Goal: Task Accomplishment & Management: Use online tool/utility

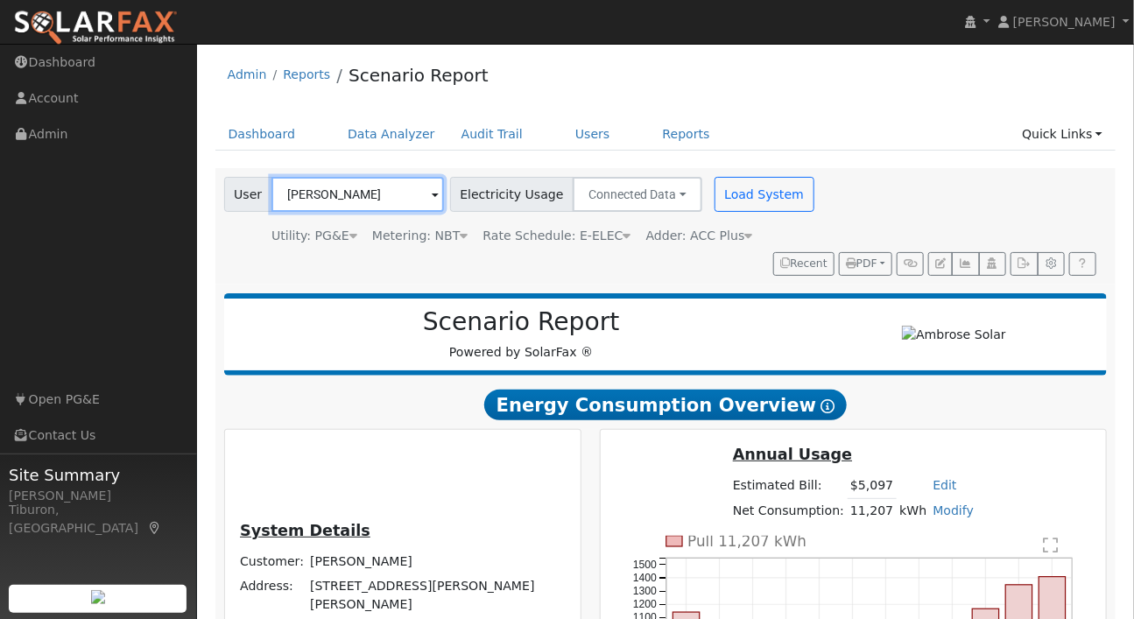
click at [359, 202] on input "[PERSON_NAME]" at bounding box center [357, 194] width 172 height 35
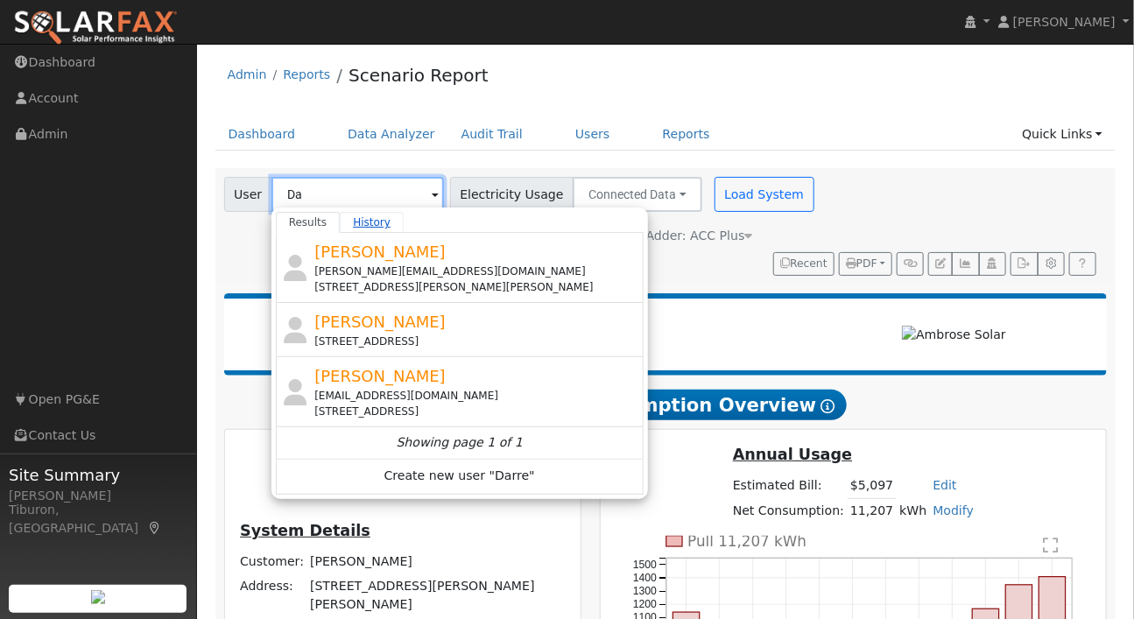
type input "D"
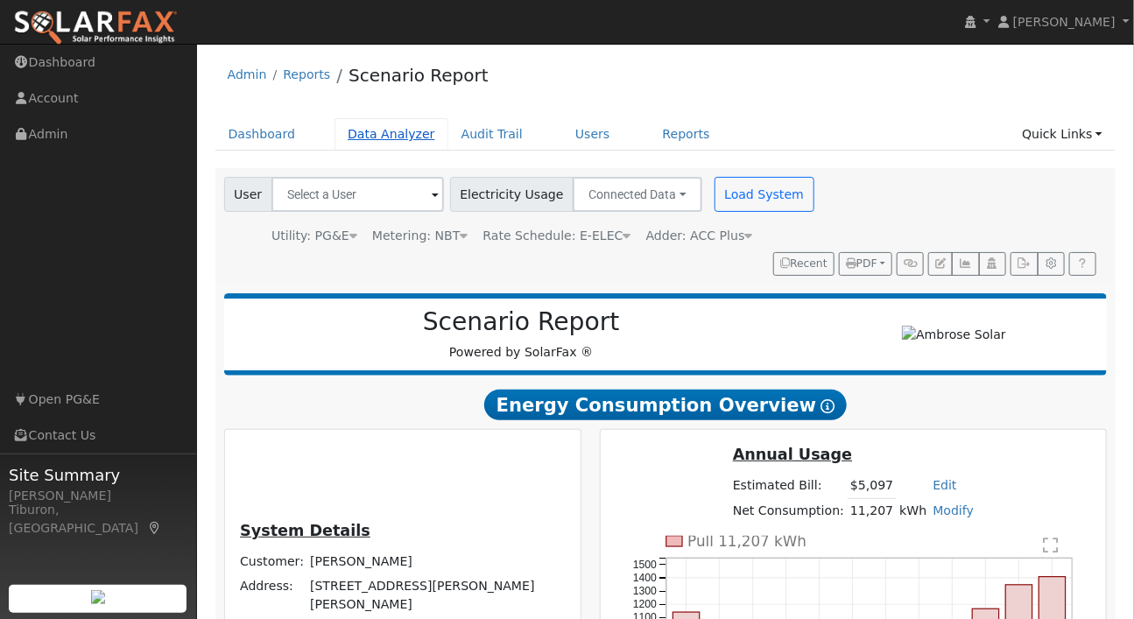
click at [377, 139] on link "Data Analyzer" at bounding box center [391, 134] width 114 height 32
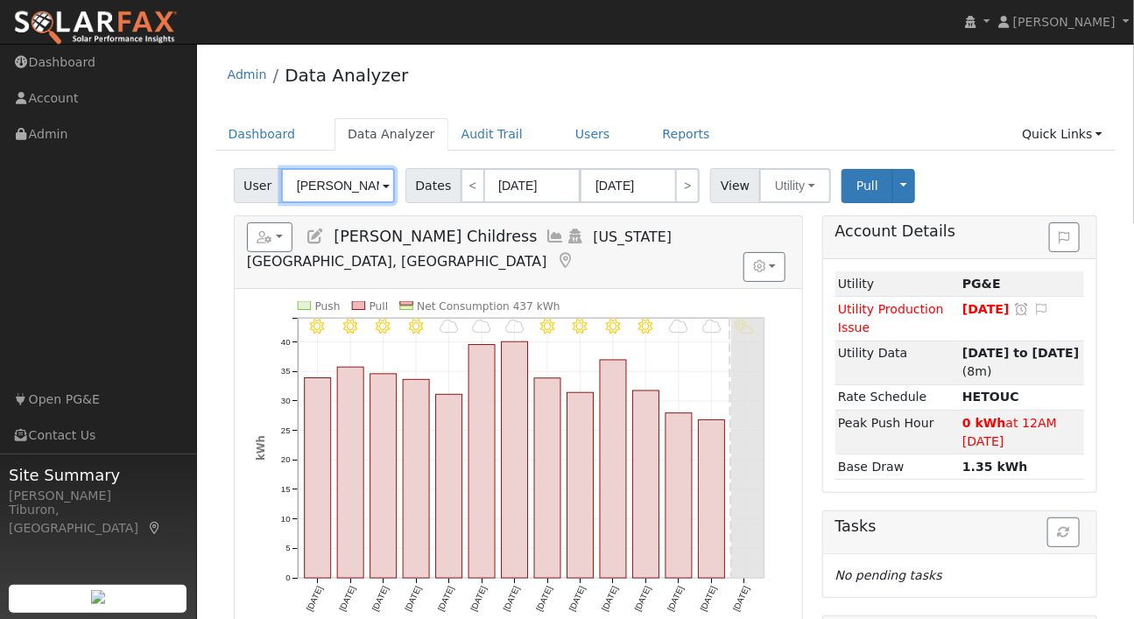
click at [331, 178] on input "[PERSON_NAME] Childress" at bounding box center [338, 185] width 114 height 35
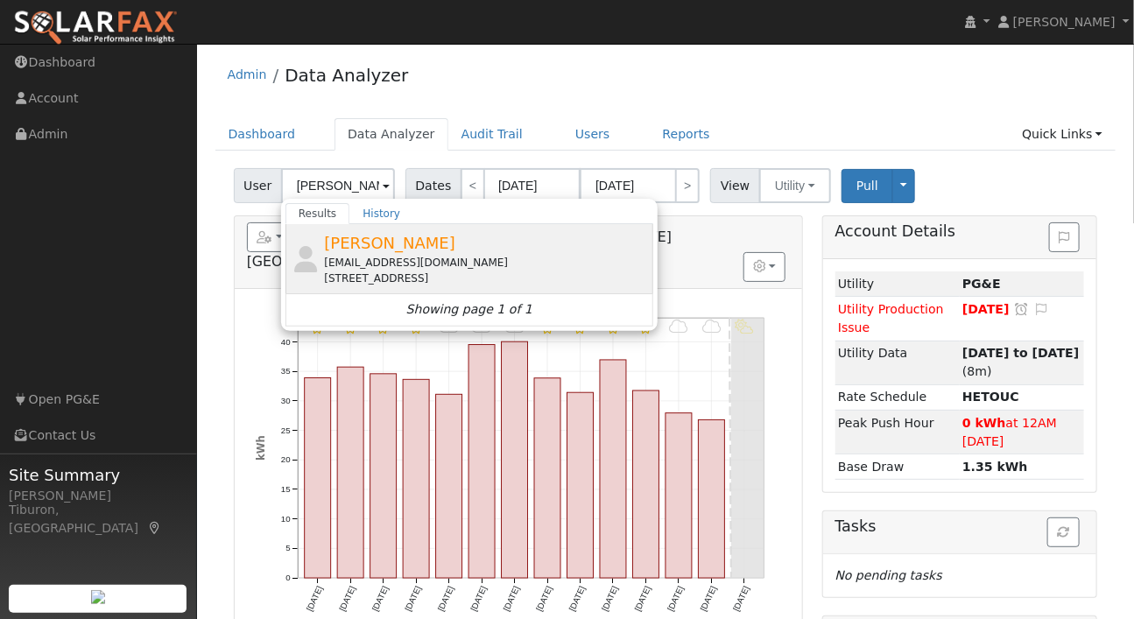
click at [384, 256] on div "[EMAIL_ADDRESS][DOMAIN_NAME]" at bounding box center [486, 263] width 325 height 16
type input "[PERSON_NAME]"
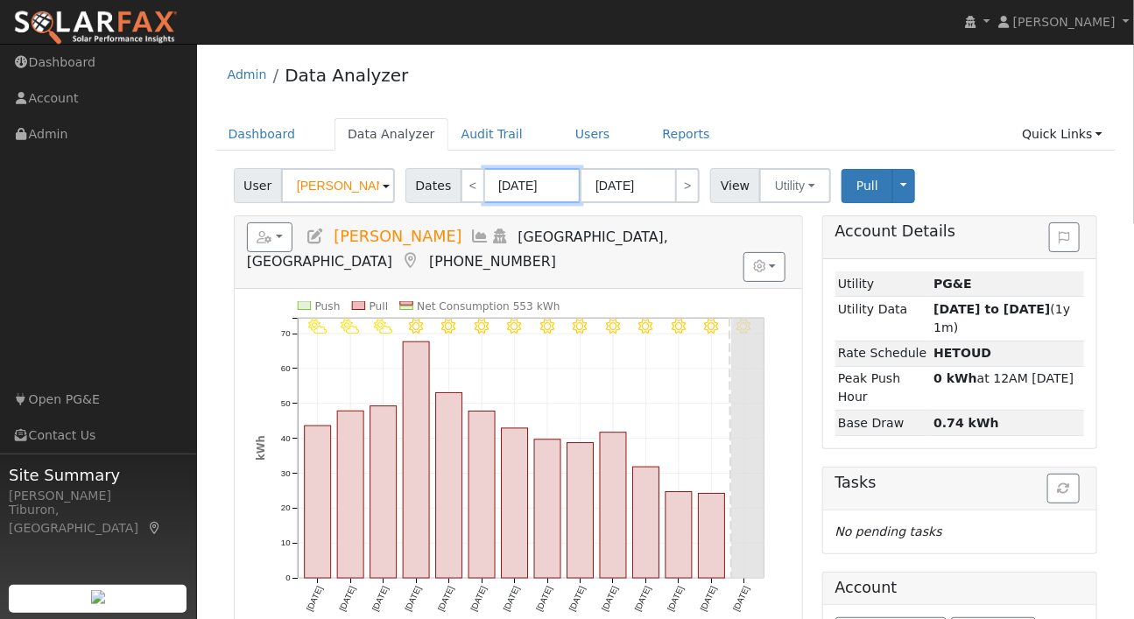
click at [521, 188] on input "08/29/2025" at bounding box center [532, 185] width 96 height 35
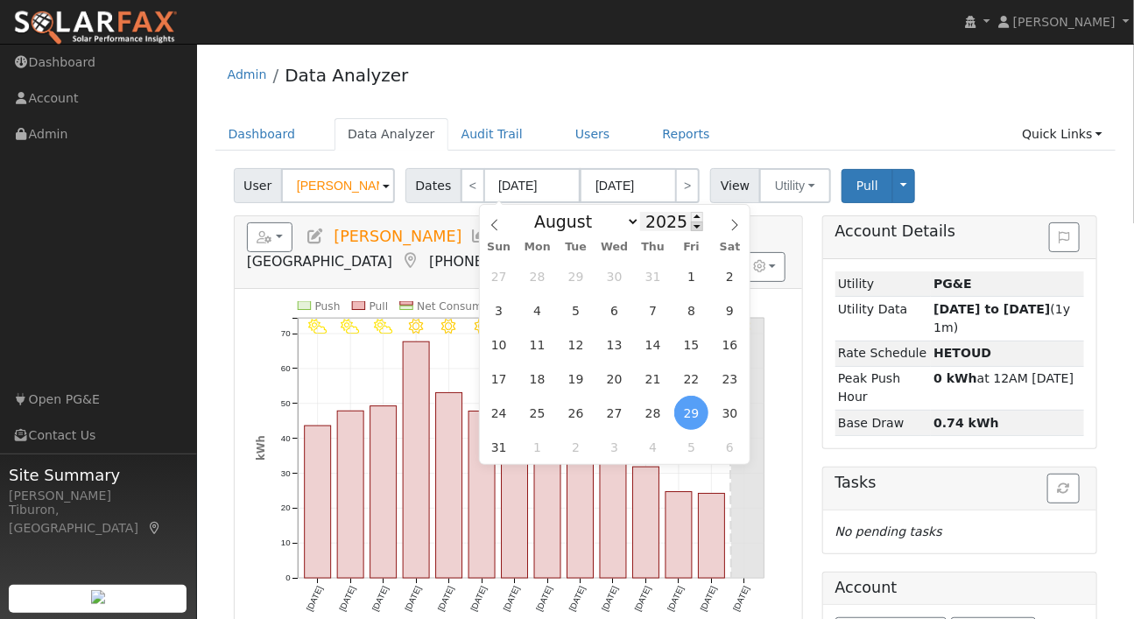
click at [692, 228] on span at bounding box center [697, 227] width 12 height 10
type input "2024"
click at [646, 278] on span "1" at bounding box center [653, 276] width 34 height 34
type input "08/01/2024"
type input "08/31/2024"
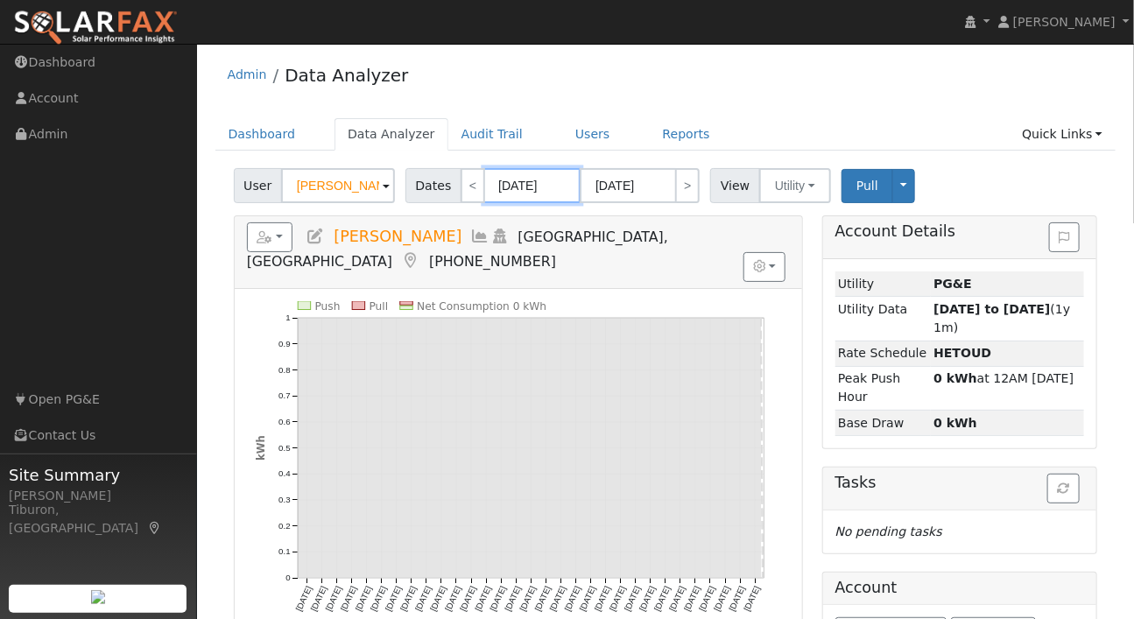
click at [531, 187] on input "08/01/2024" at bounding box center [532, 185] width 96 height 35
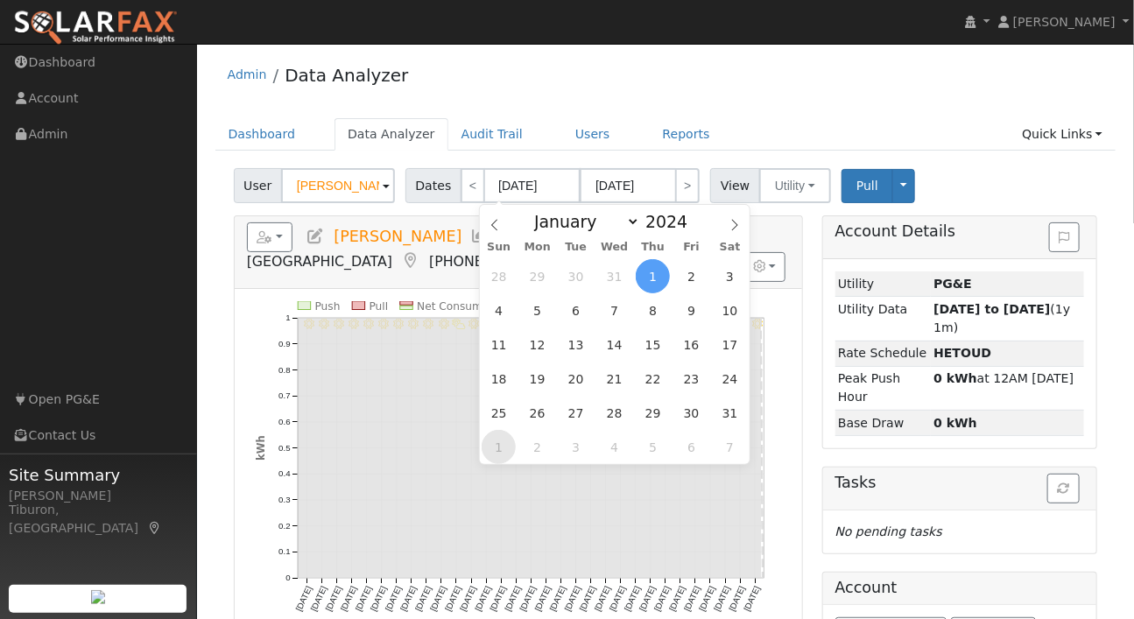
click at [491, 448] on span "1" at bounding box center [499, 447] width 34 height 34
type input "09/01/2024"
type input "09/30/2024"
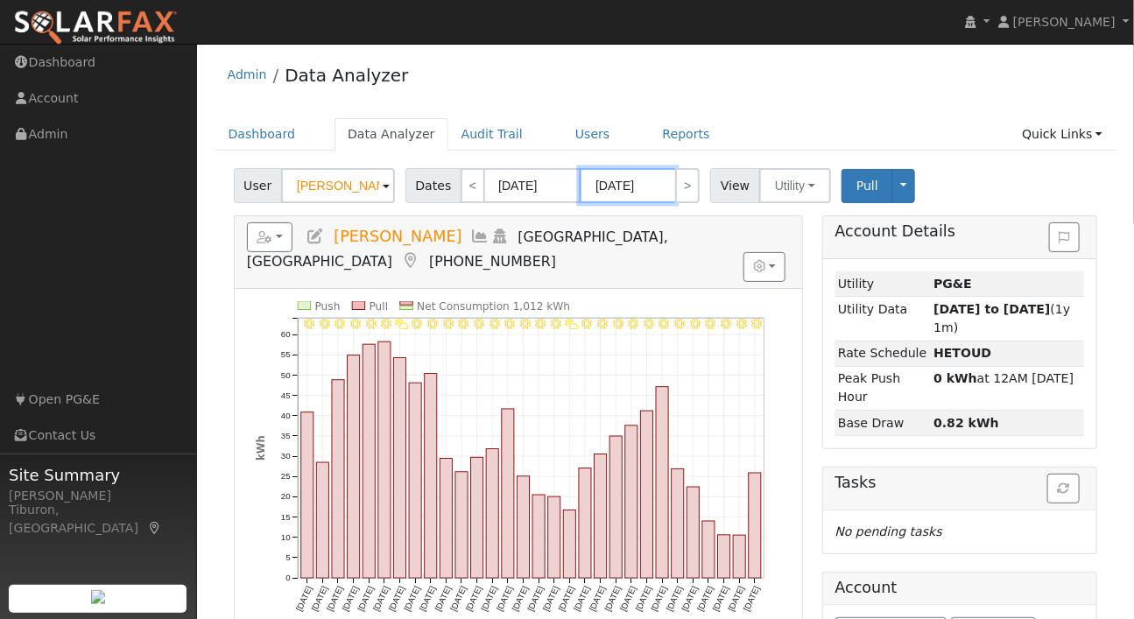
click at [642, 183] on input "09/30/2024" at bounding box center [628, 185] width 96 height 35
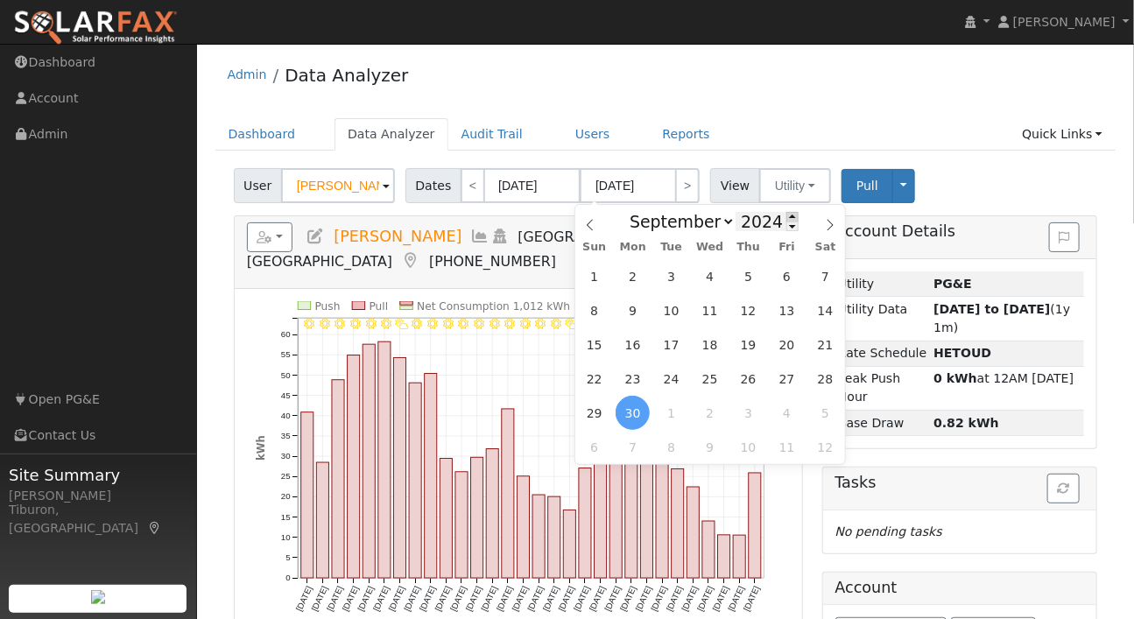
click at [791, 215] on span at bounding box center [792, 217] width 12 height 10
type input "2025"
click at [593, 272] on span "31" at bounding box center [594, 276] width 34 height 34
type input "08/31/2025"
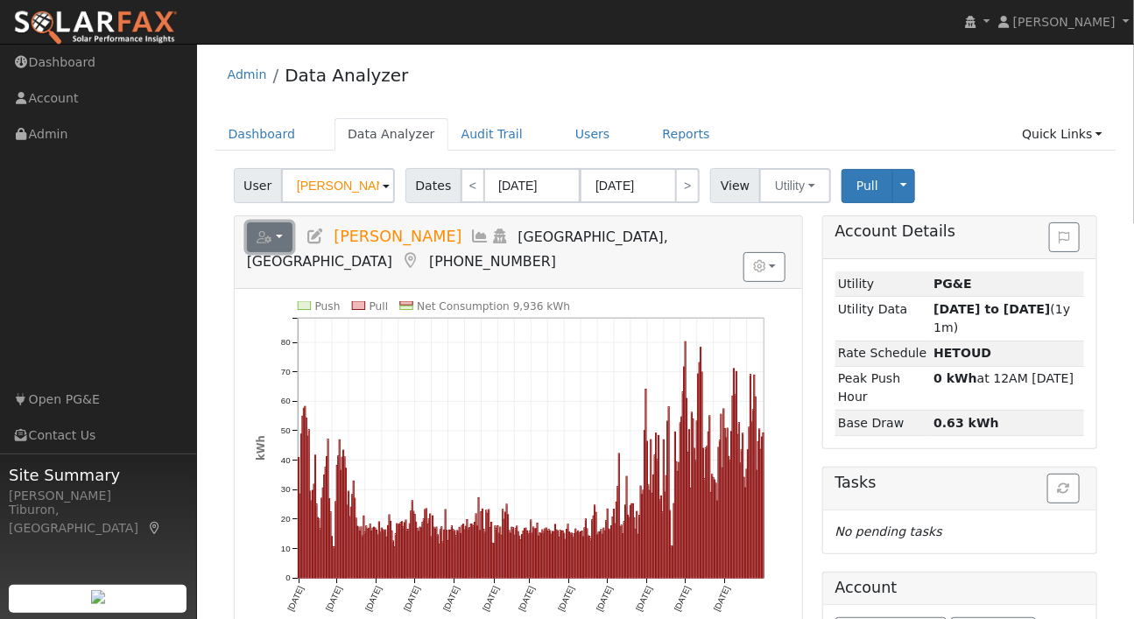
click at [257, 247] on button "button" at bounding box center [270, 237] width 46 height 30
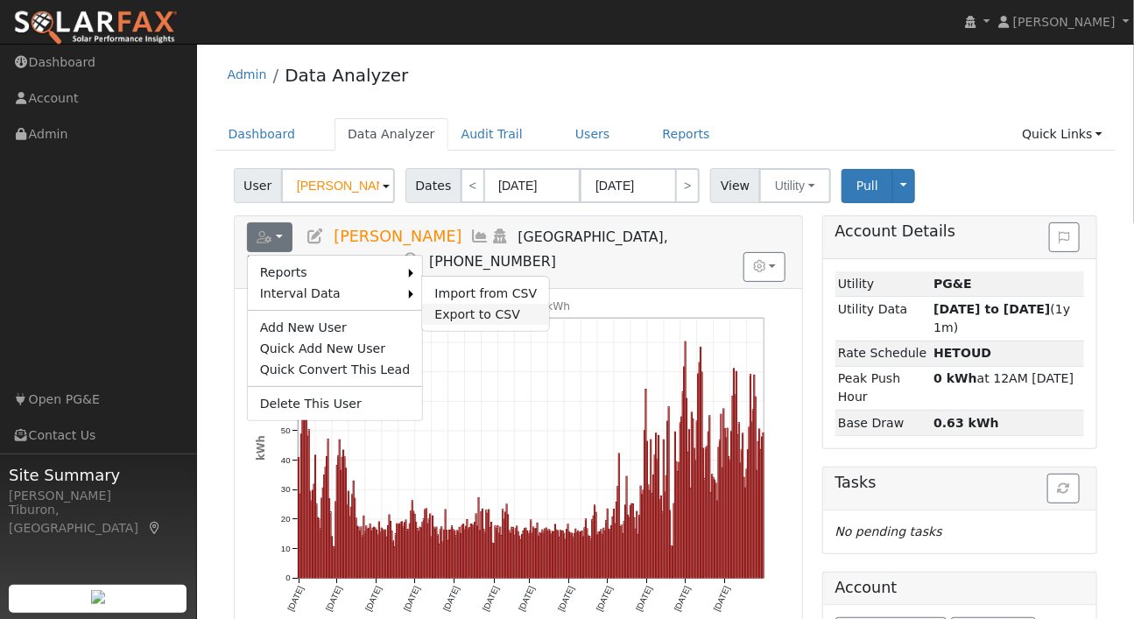
click at [462, 313] on link "Export to CSV" at bounding box center [485, 314] width 127 height 21
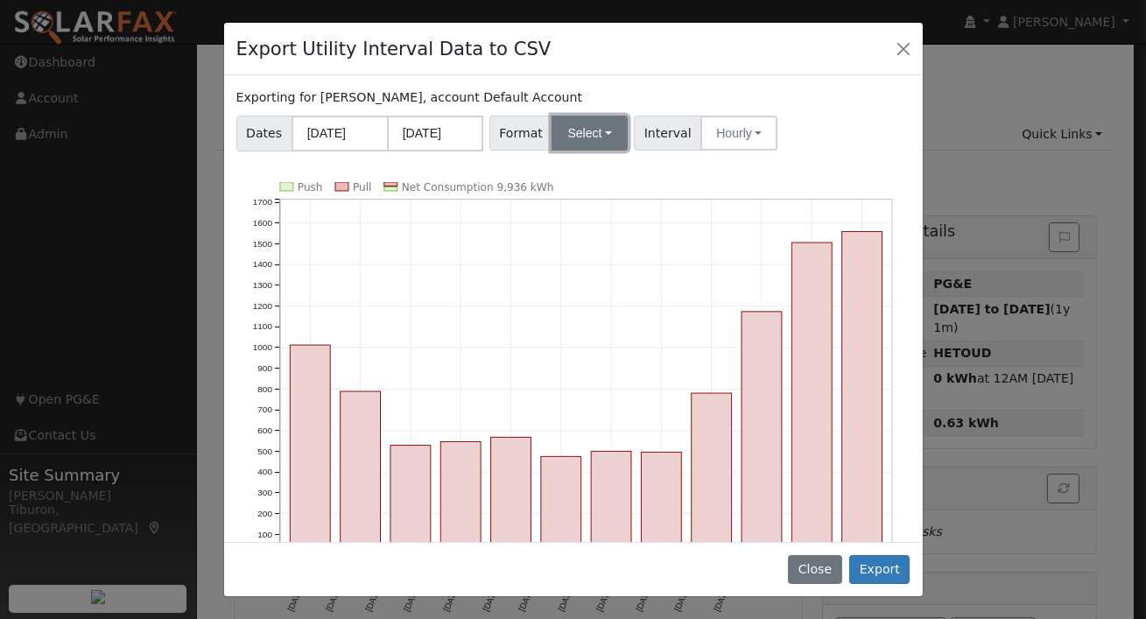
click at [580, 136] on button "Select" at bounding box center [590, 133] width 76 height 35
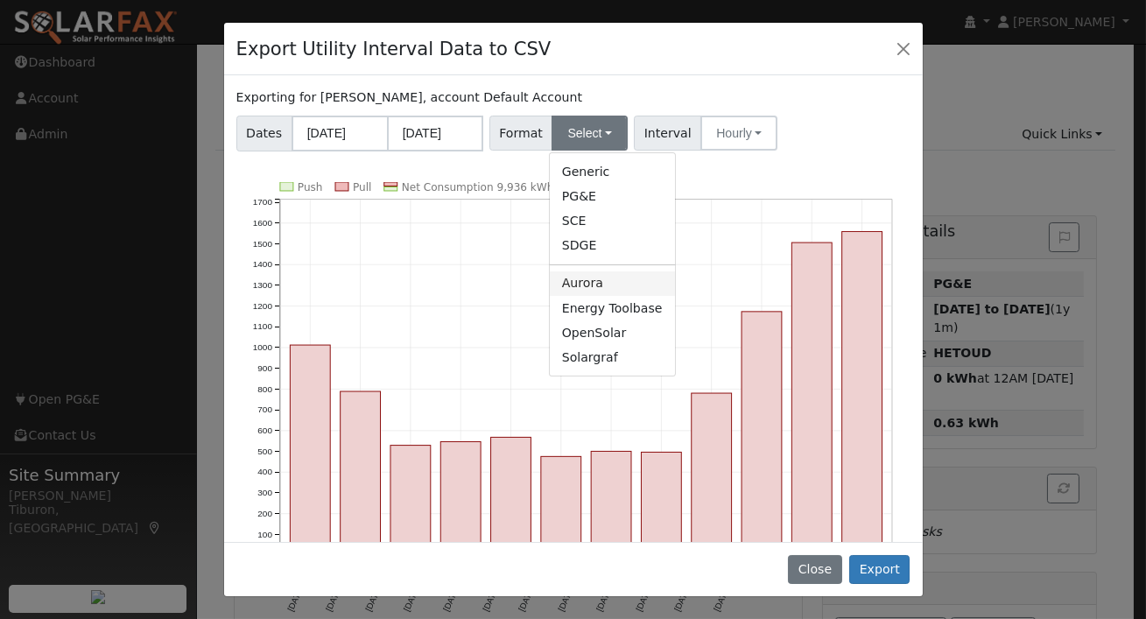
click at [584, 291] on link "Aurora" at bounding box center [612, 283] width 125 height 25
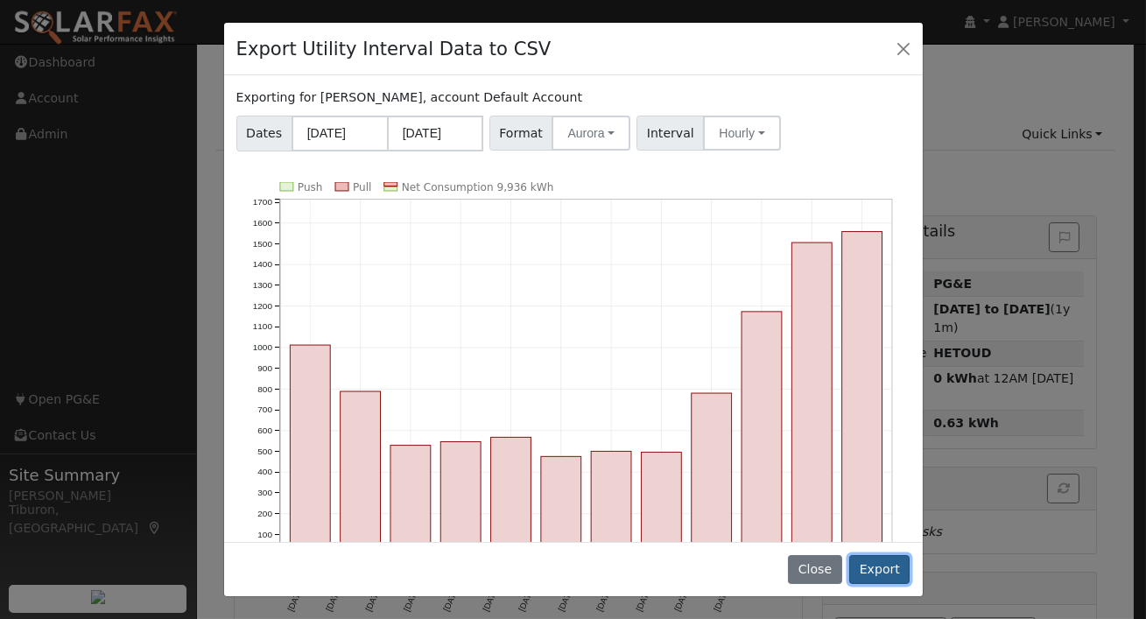
click at [894, 570] on button "Export" at bounding box center [879, 570] width 60 height 30
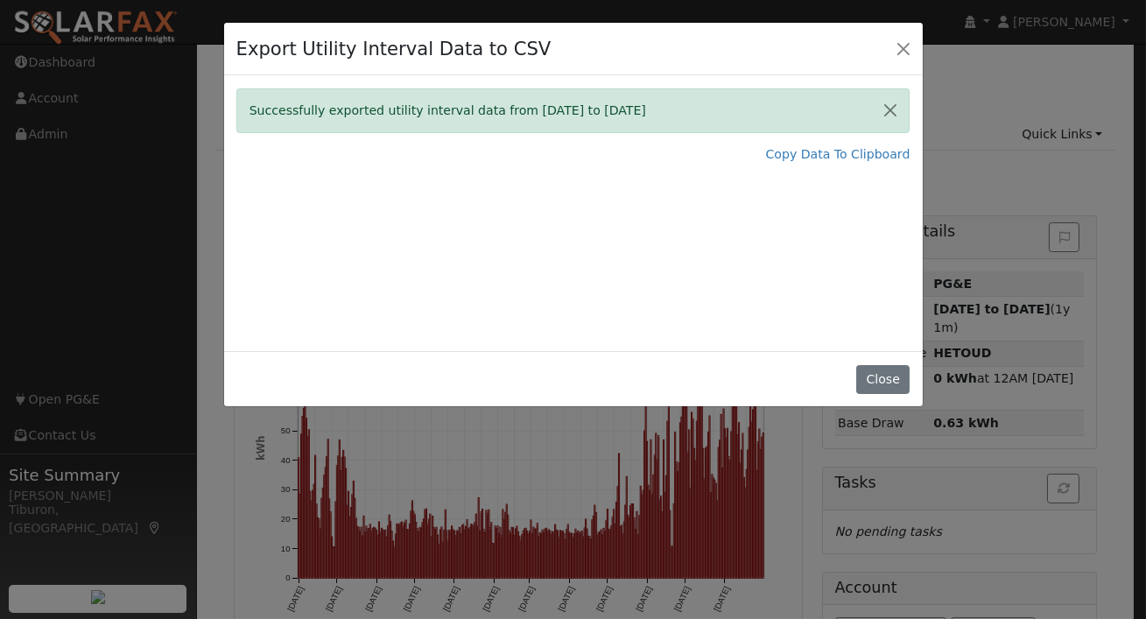
click at [568, 243] on div "Successfully exported utility interval data from 09/01/24 to 08/31/25 Copy Data…" at bounding box center [573, 213] width 699 height 276
click at [1029, 64] on div "Export Utility Interval Data to CSV Successfully exported utility interval data…" at bounding box center [573, 309] width 1146 height 619
click at [820, 271] on div "Successfully exported utility interval data from 09/01/24 to 08/31/25 Copy Data…" at bounding box center [573, 213] width 699 height 276
click at [841, 153] on link "Copy Data To Clipboard" at bounding box center [838, 154] width 144 height 18
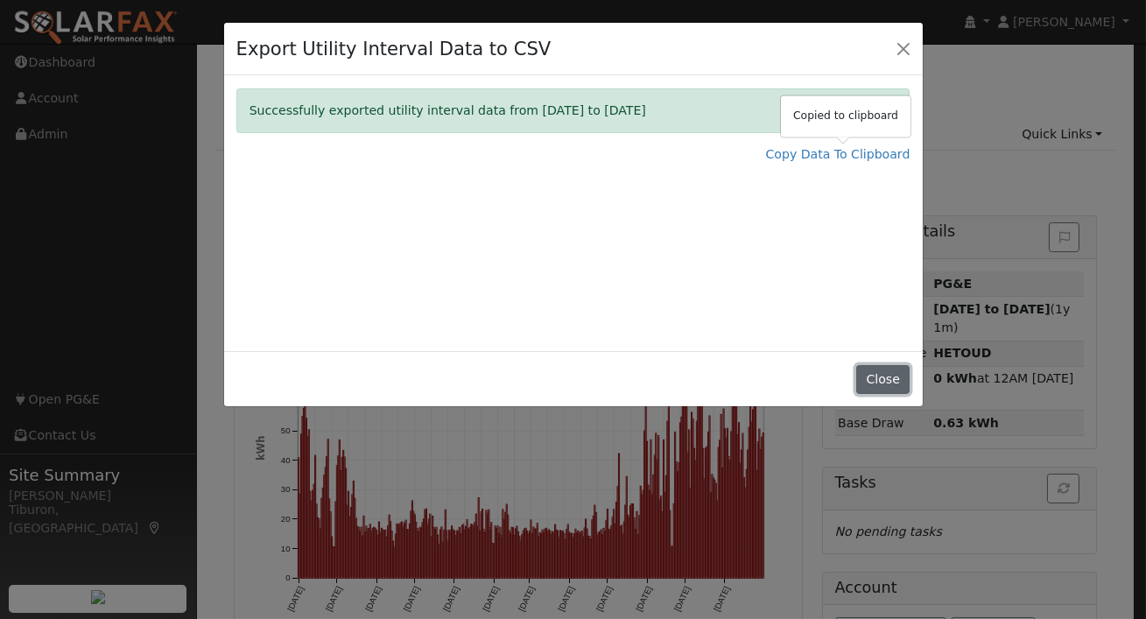
click at [877, 377] on button "Close" at bounding box center [882, 380] width 53 height 30
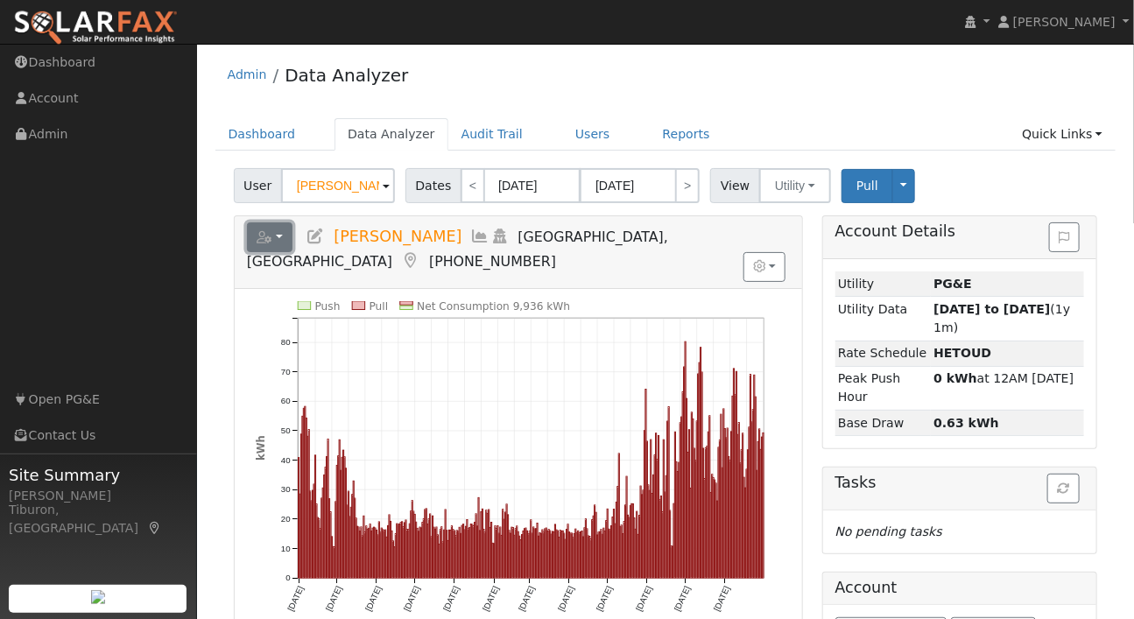
click at [265, 239] on icon "button" at bounding box center [265, 237] width 16 height 12
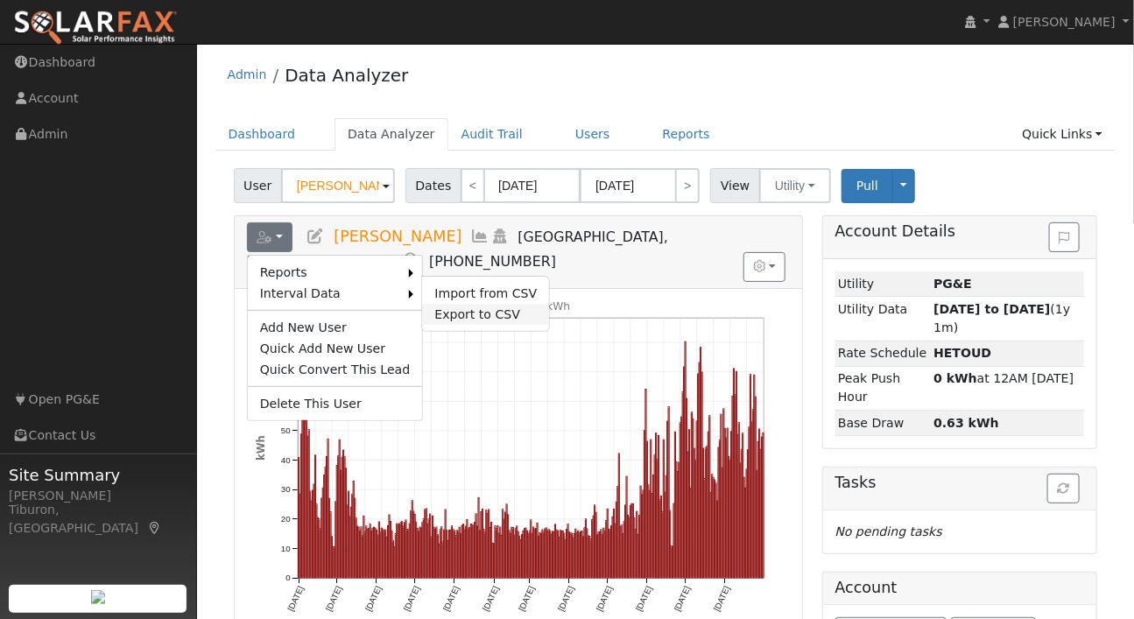
click at [462, 315] on link "Export to CSV" at bounding box center [485, 314] width 127 height 21
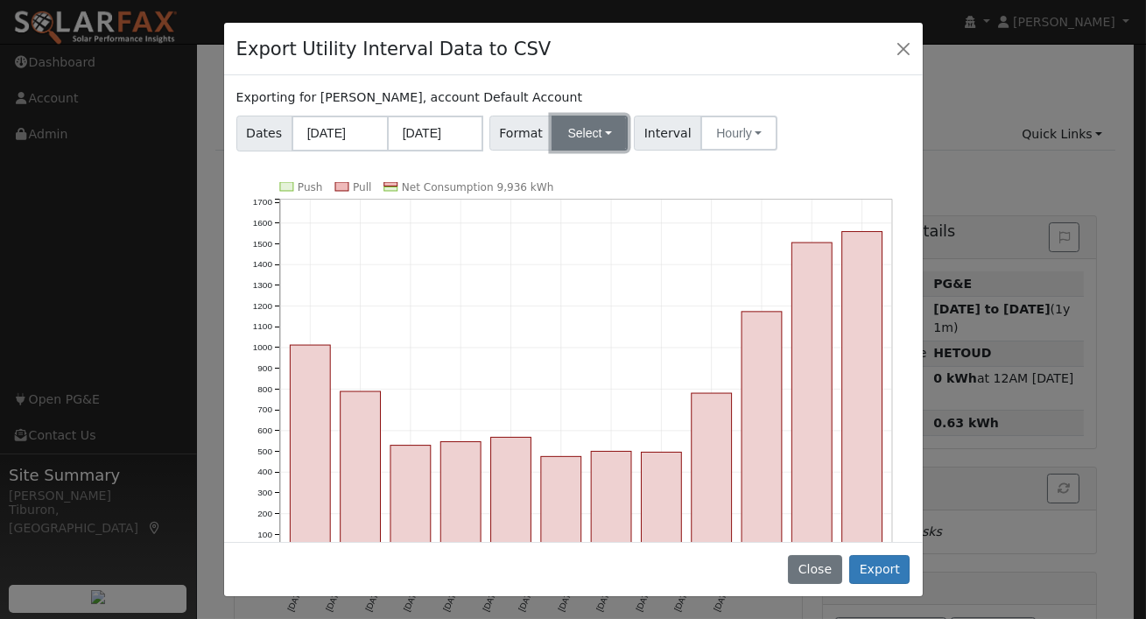
click at [576, 132] on button "Select" at bounding box center [590, 133] width 76 height 35
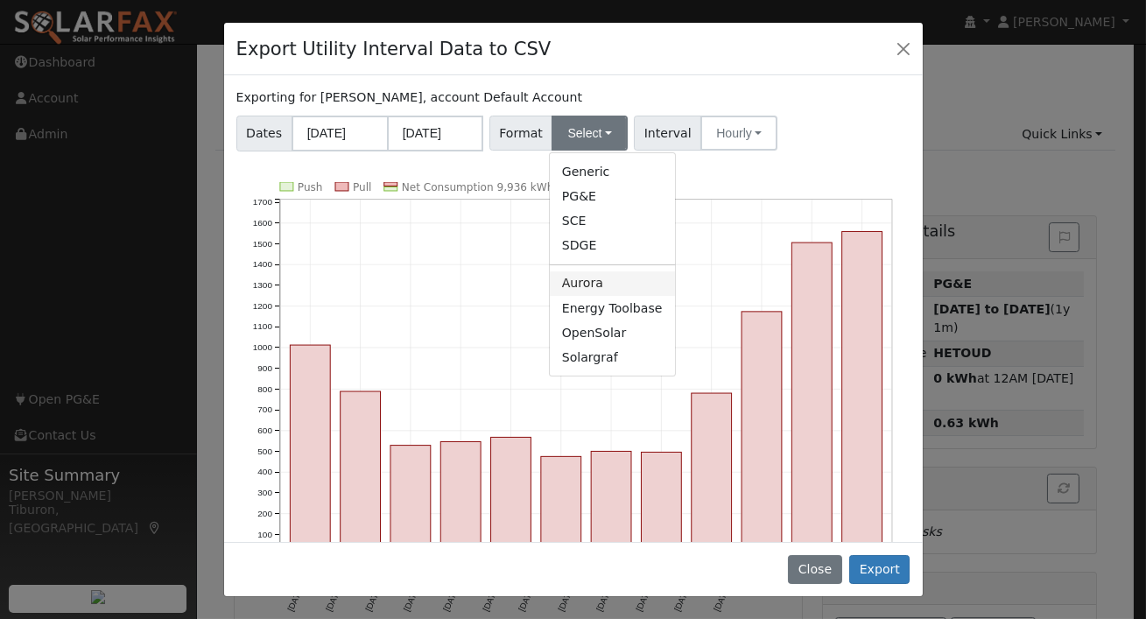
click at [597, 283] on link "Aurora" at bounding box center [612, 283] width 125 height 25
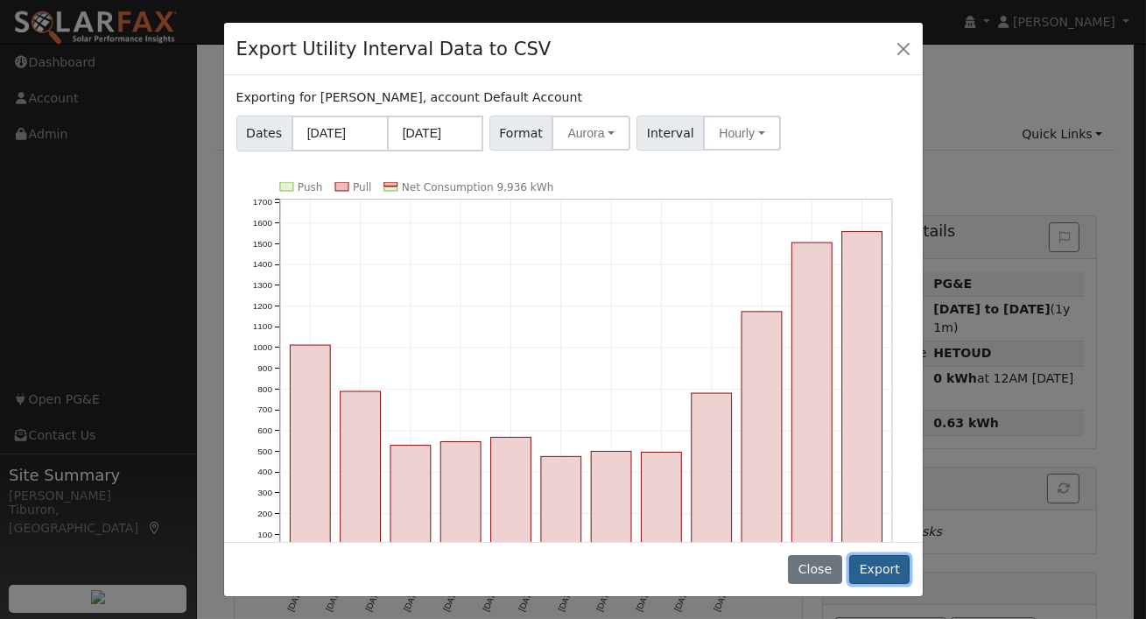
click at [875, 574] on button "Export" at bounding box center [879, 570] width 60 height 30
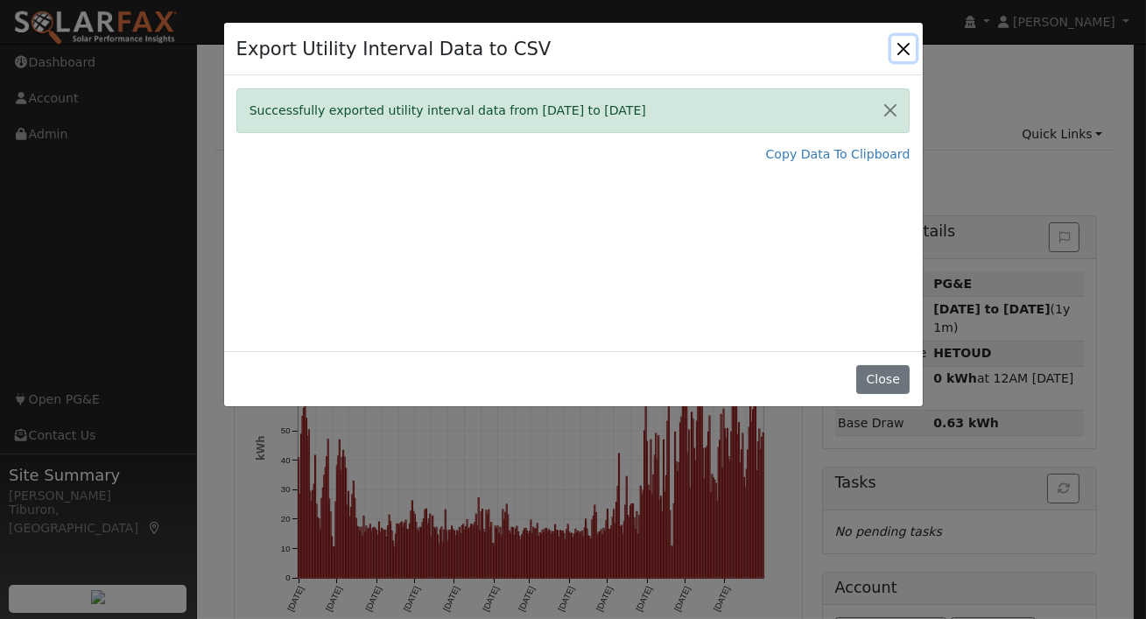
click at [909, 49] on button "Close" at bounding box center [903, 48] width 25 height 25
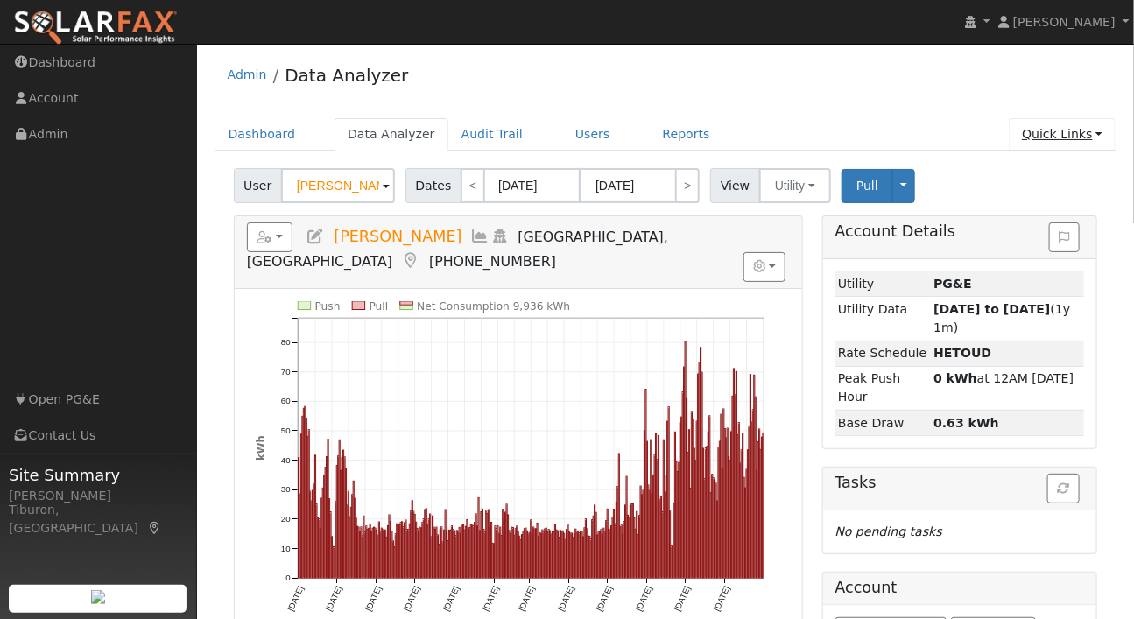
click at [1057, 132] on link "Quick Links" at bounding box center [1062, 134] width 107 height 32
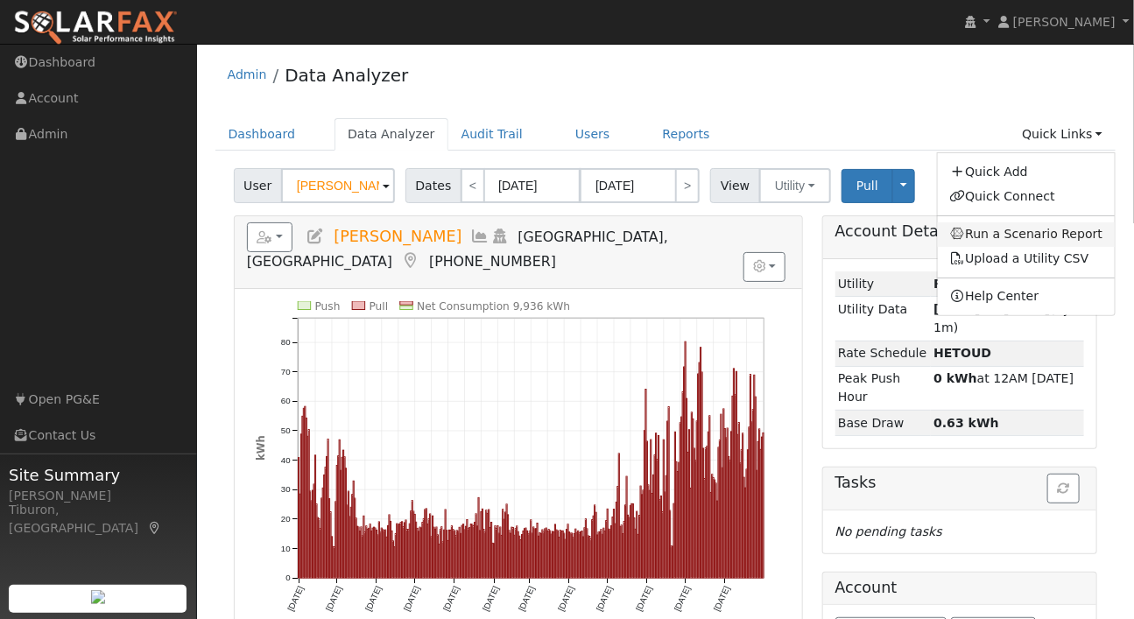
click at [1026, 227] on link "Run a Scenario Report" at bounding box center [1027, 234] width 178 height 25
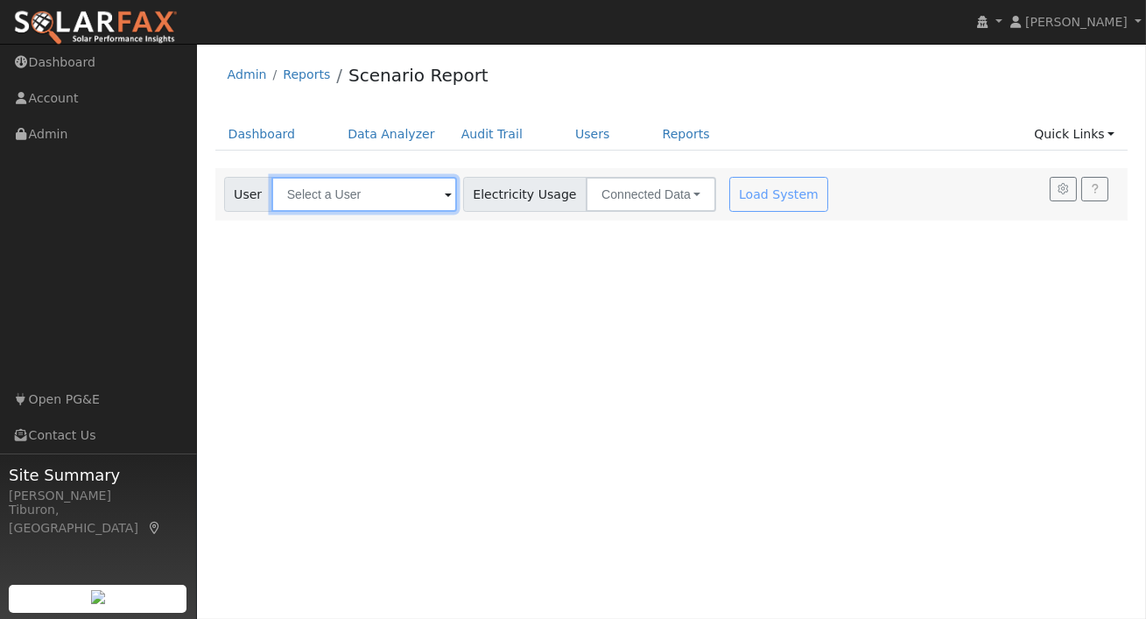
click at [356, 196] on input "text" at bounding box center [364, 194] width 186 height 35
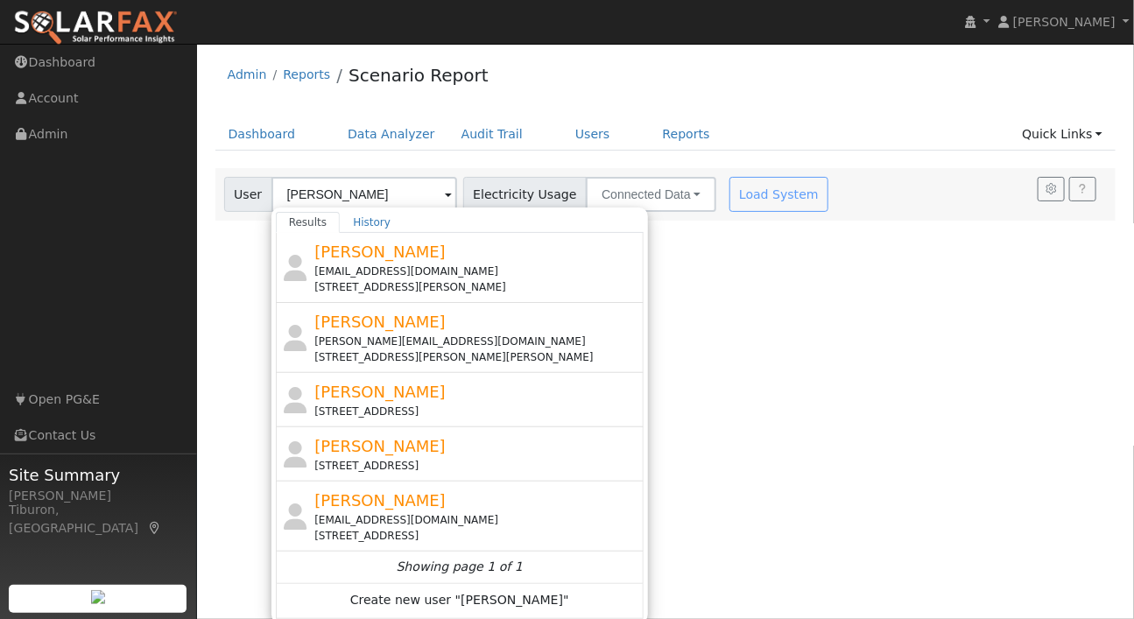
click at [442, 510] on div "Darren Sternberg darrenstern08@gmail.com 1368 Oak Valley Drive, Lincoln, CA 956…" at bounding box center [476, 516] width 325 height 55
type input "[PERSON_NAME]"
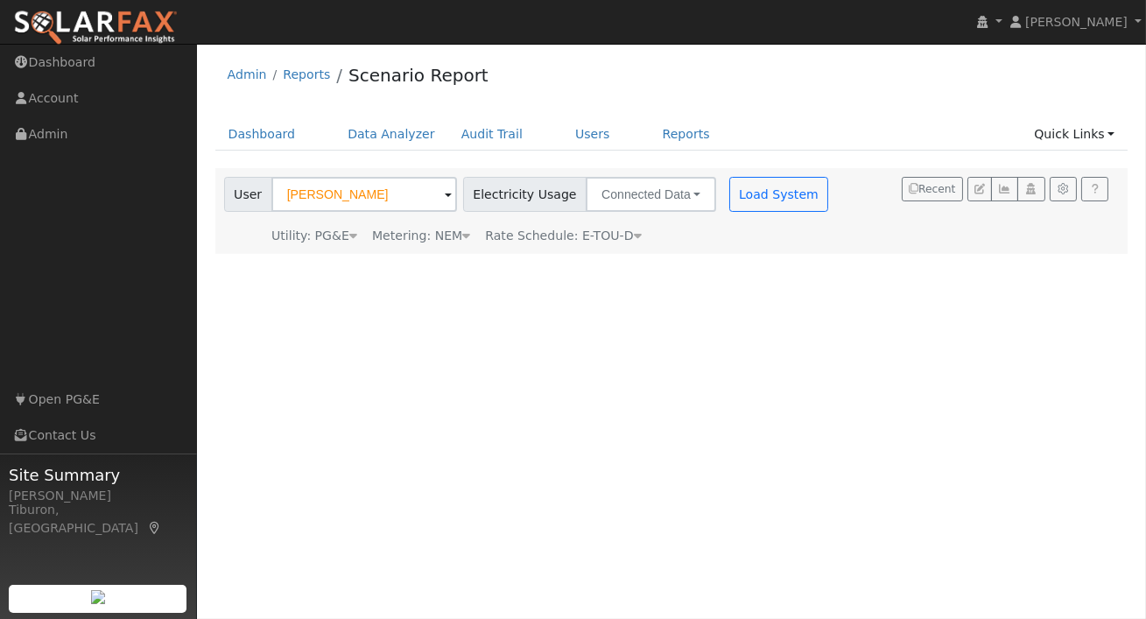
click at [441, 232] on div "Metering: NEM" at bounding box center [421, 236] width 98 height 18
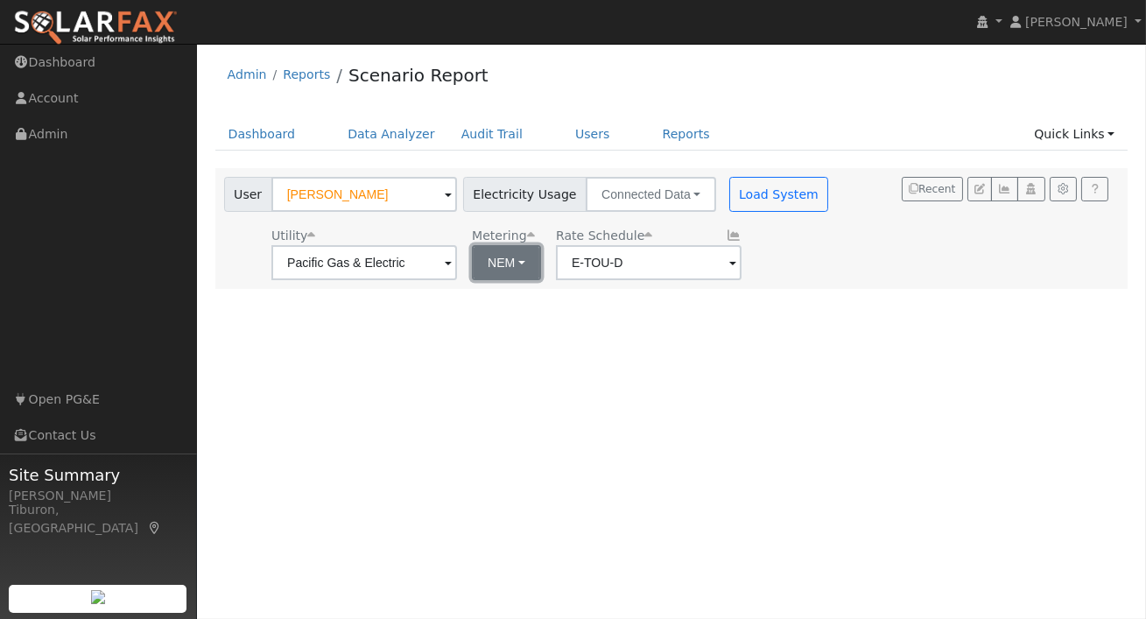
click at [487, 263] on button "NEM" at bounding box center [506, 262] width 69 height 35
click at [502, 328] on link "NBT" at bounding box center [513, 326] width 122 height 25
type input "E-ELEC"
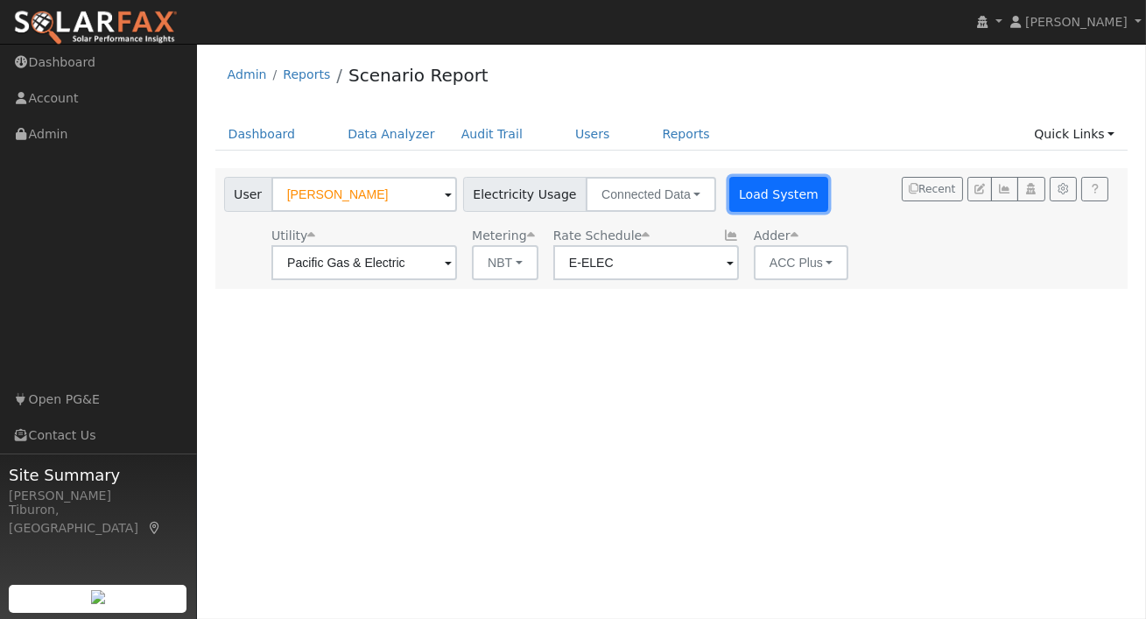
click at [750, 189] on button "Load System" at bounding box center [779, 194] width 100 height 35
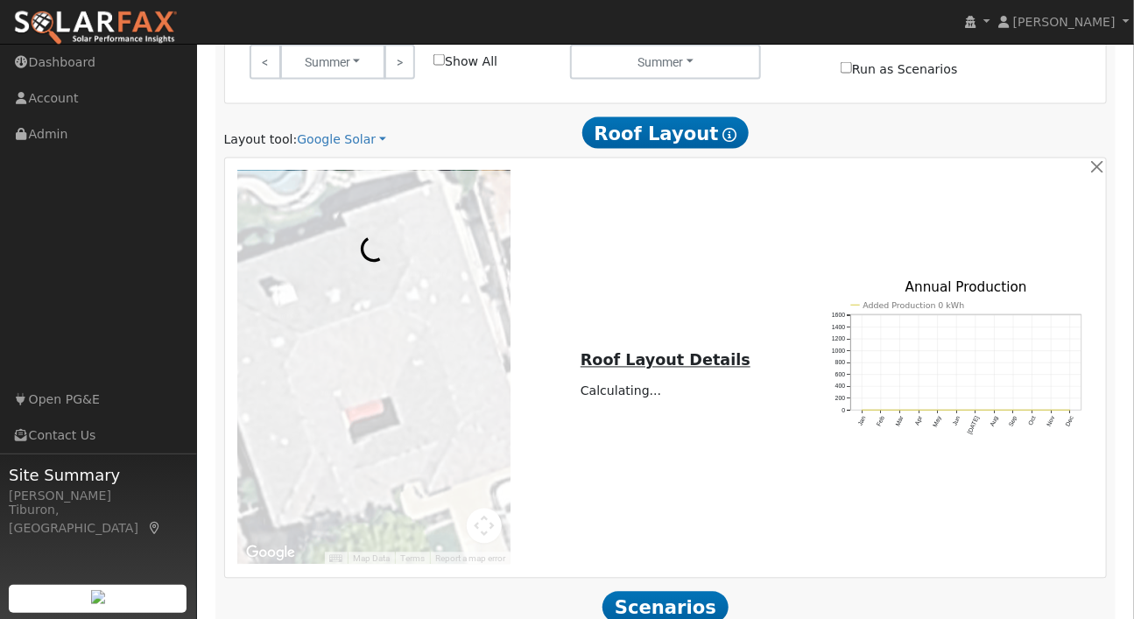
scroll to position [1099, 0]
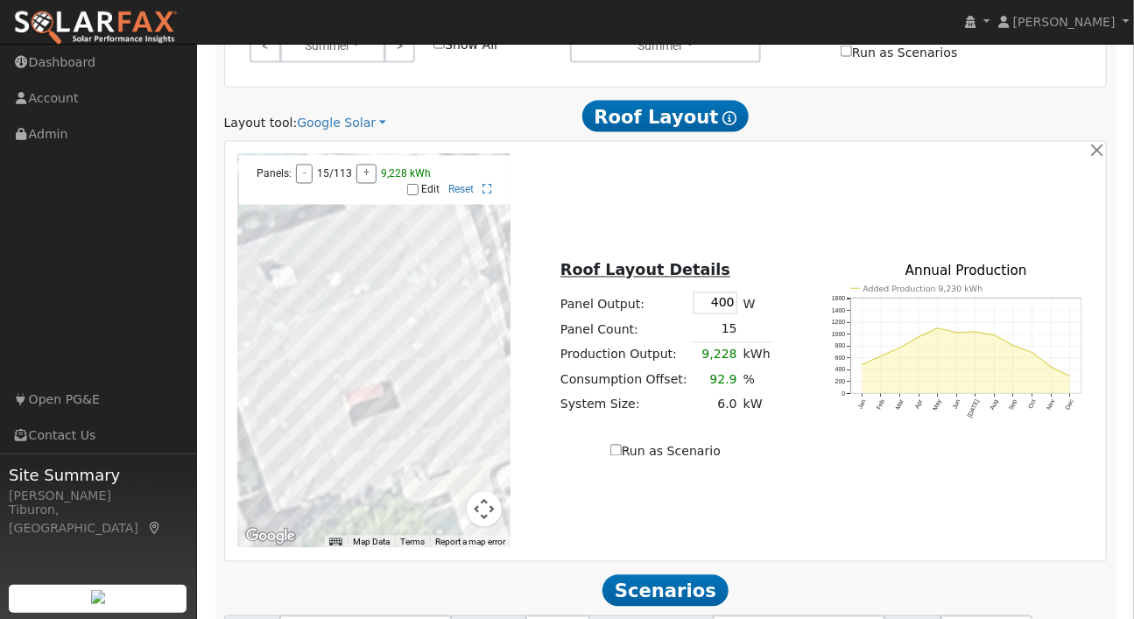
drag, startPoint x: 770, startPoint y: 488, endPoint x: 711, endPoint y: 481, distance: 59.1
type input "120"
type input "140"
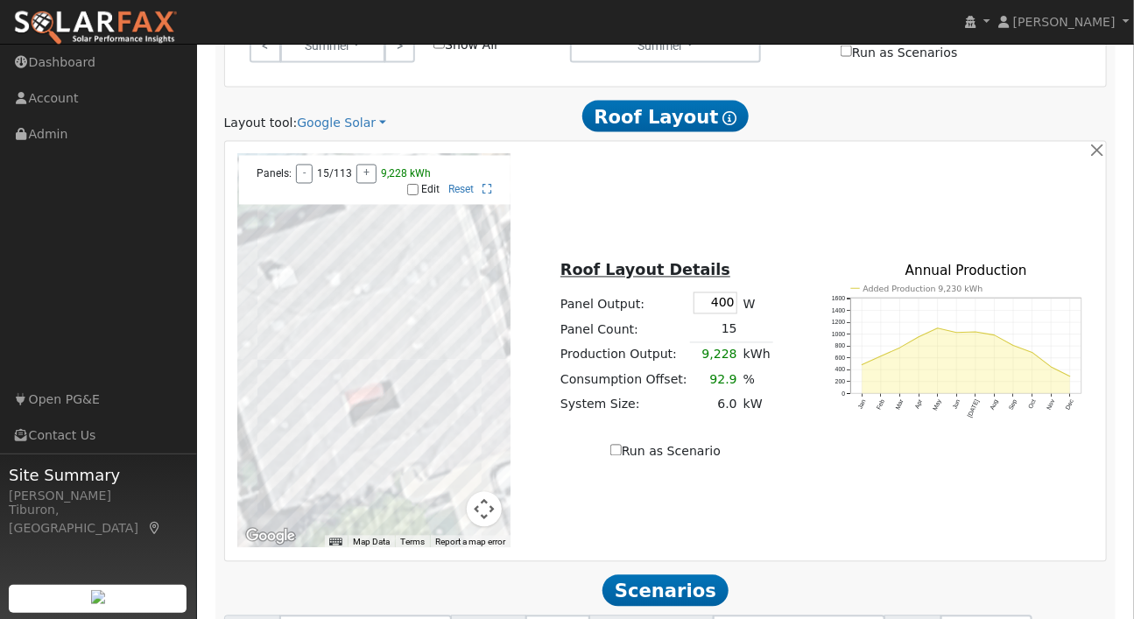
type input "160"
type input "180"
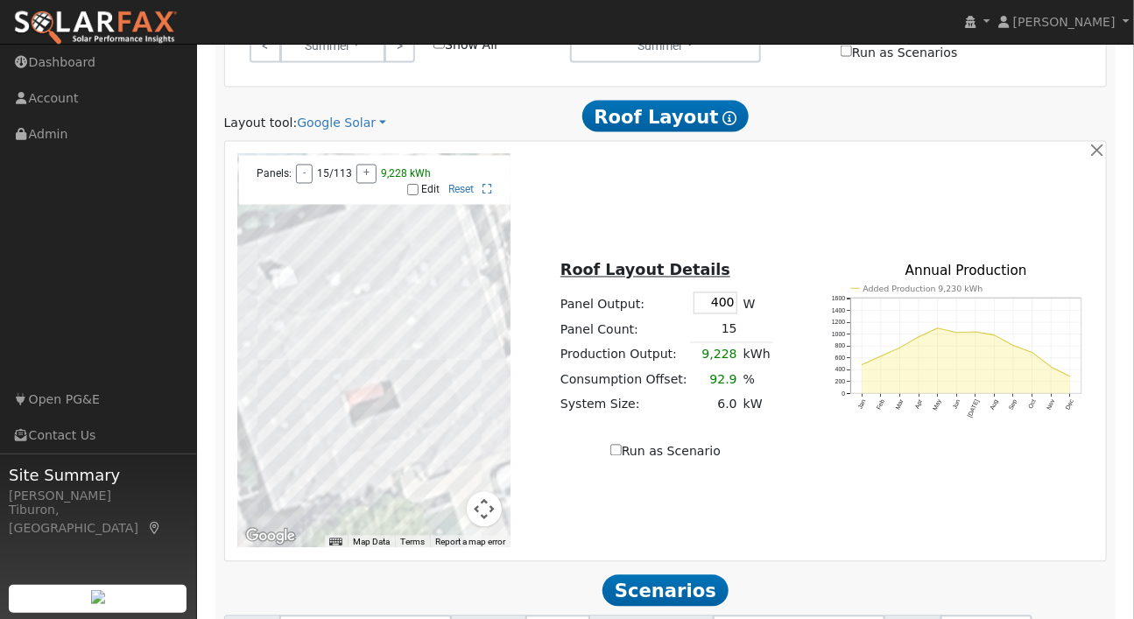
type input "16"
type input "27"
type input "40.5"
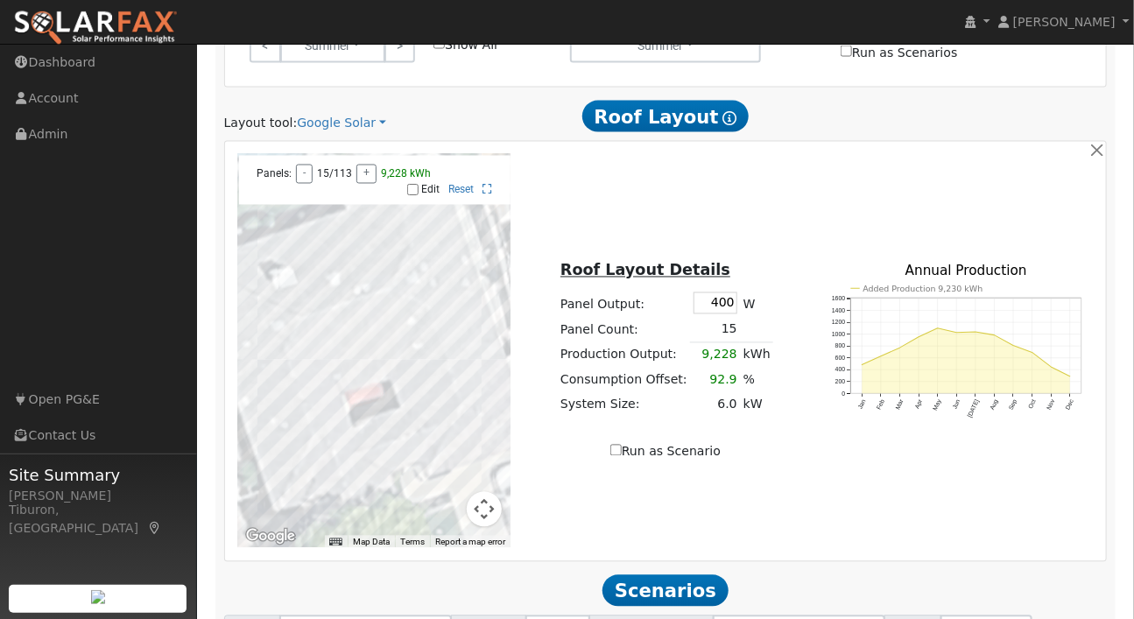
type input "24"
type input "27"
drag, startPoint x: 531, startPoint y: 582, endPoint x: 510, endPoint y: 582, distance: 20.1
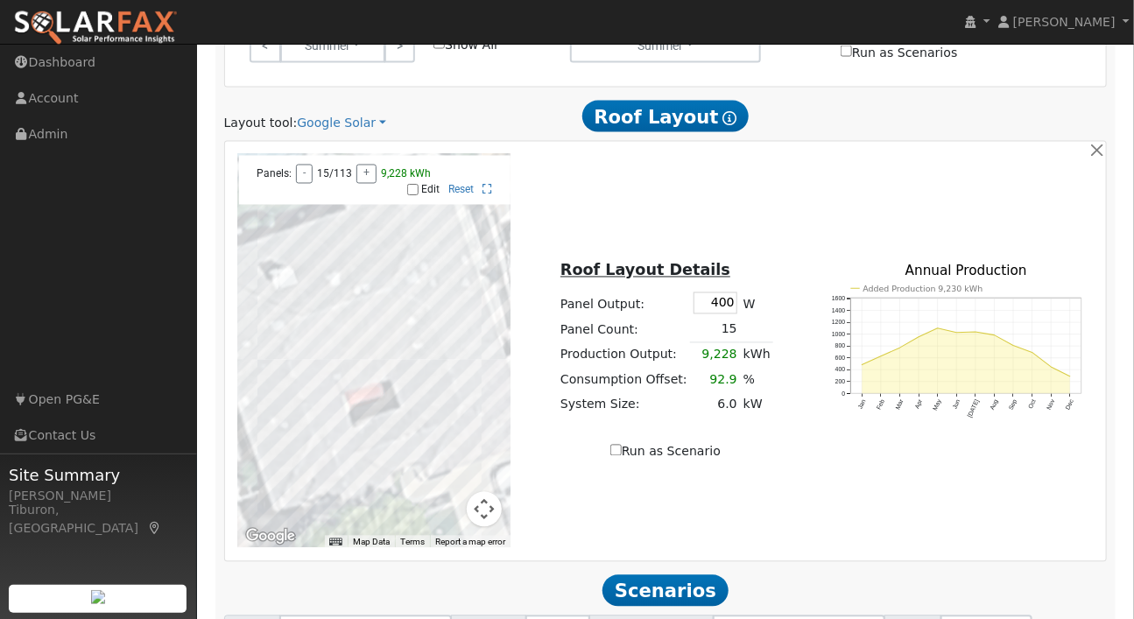
drag, startPoint x: 601, startPoint y: 584, endPoint x: 552, endPoint y: 582, distance: 49.1
type input "32"
type input "7.9"
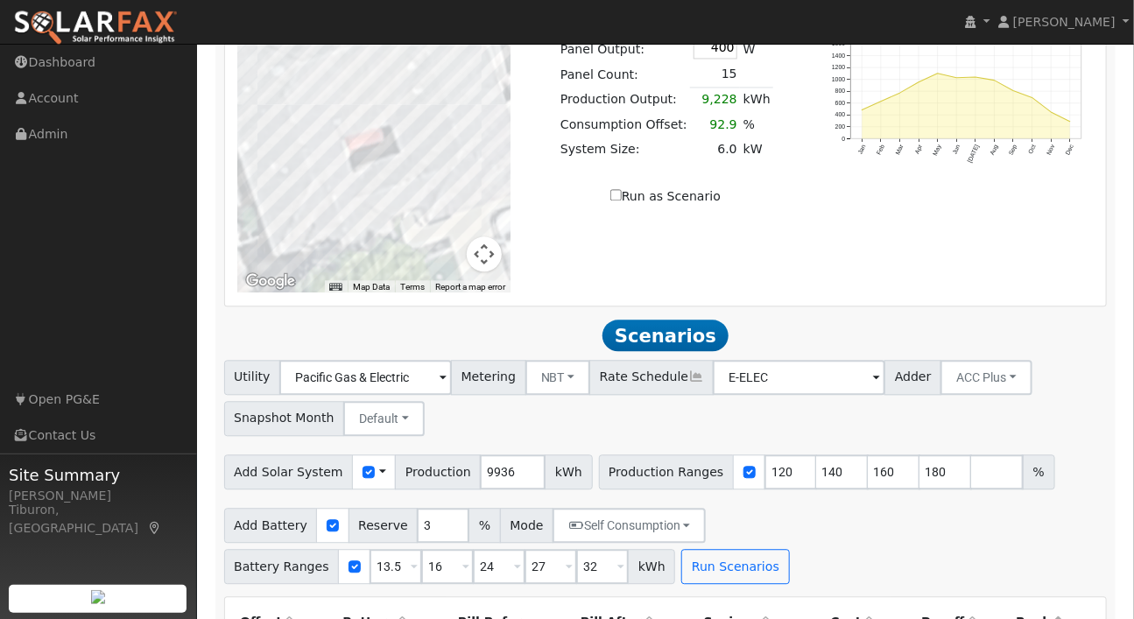
scroll to position [1382, 0]
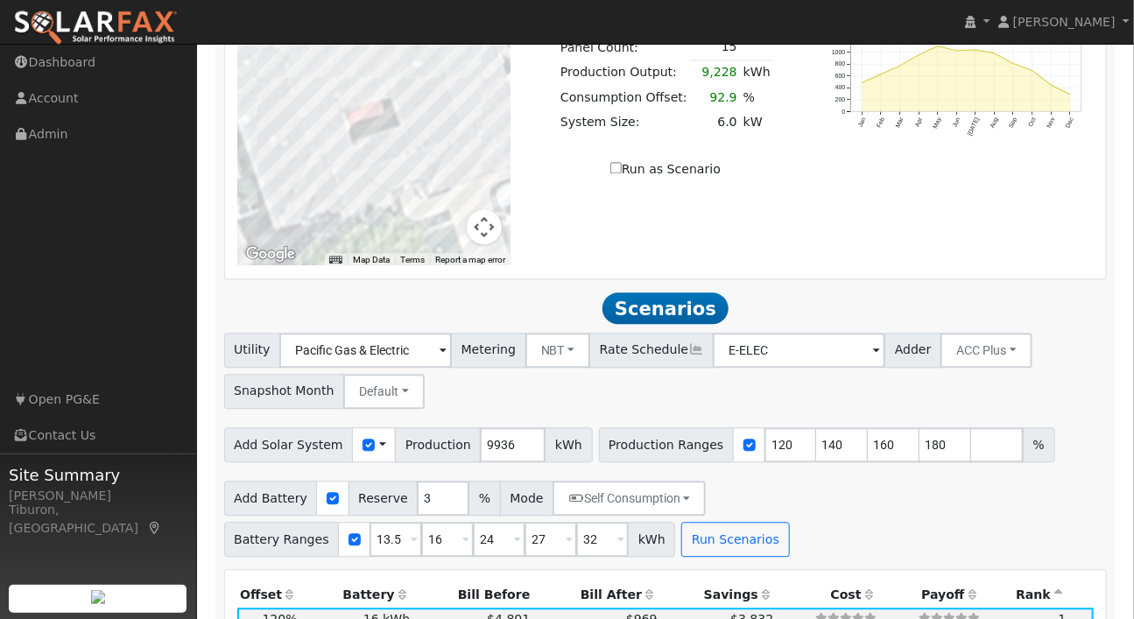
click at [585, 582] on th "Bill After" at bounding box center [596, 594] width 127 height 25
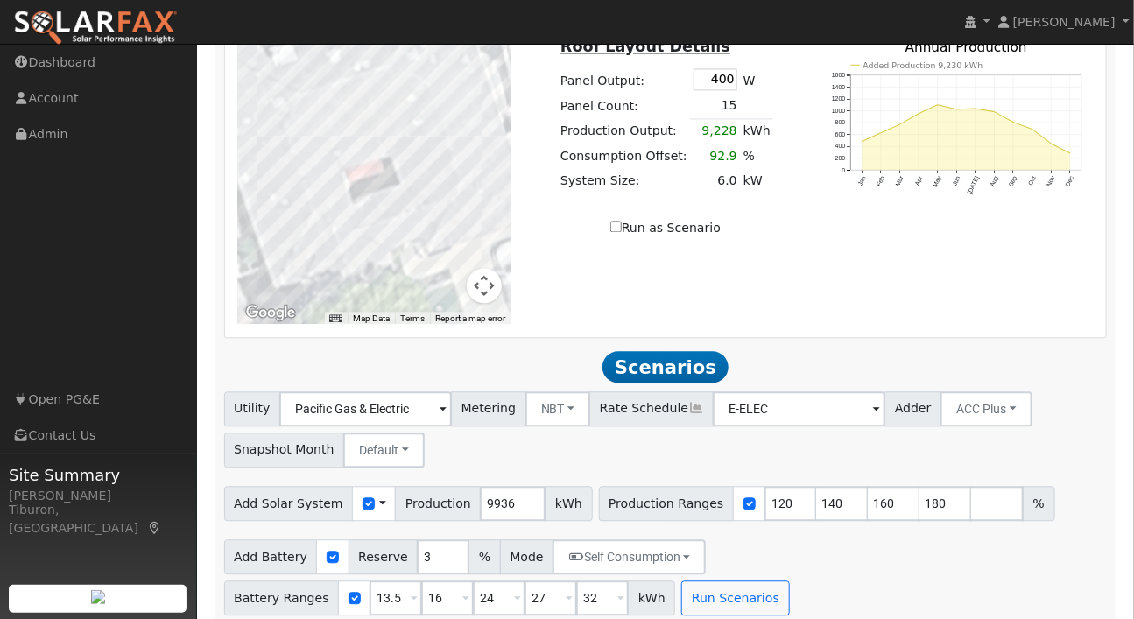
scroll to position [1313, 0]
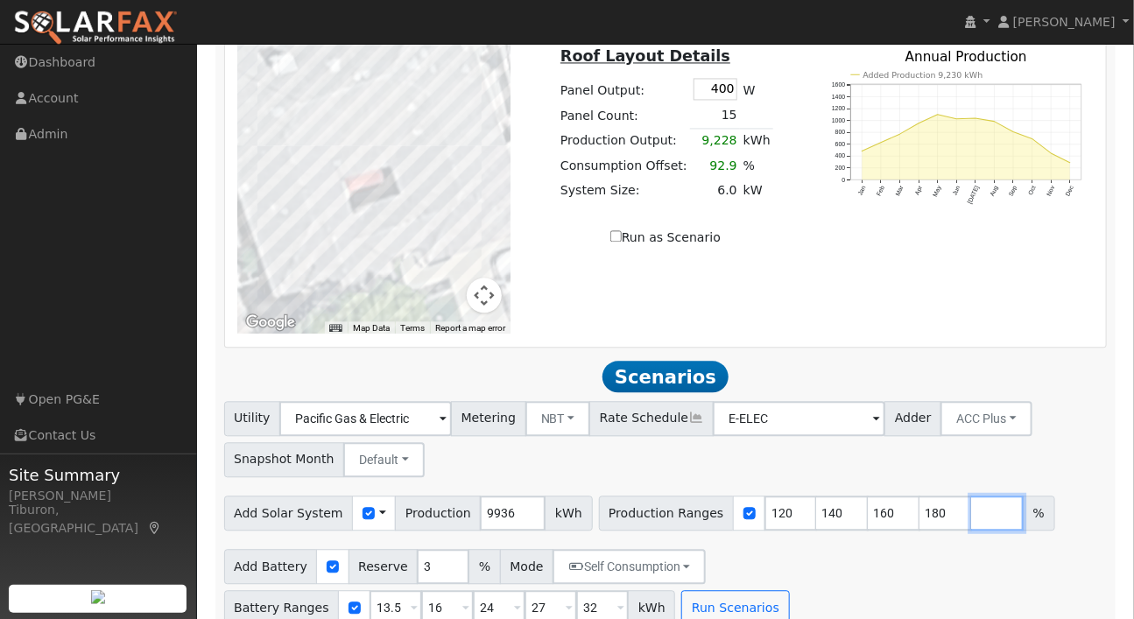
click at [971, 496] on input "number" at bounding box center [997, 513] width 53 height 35
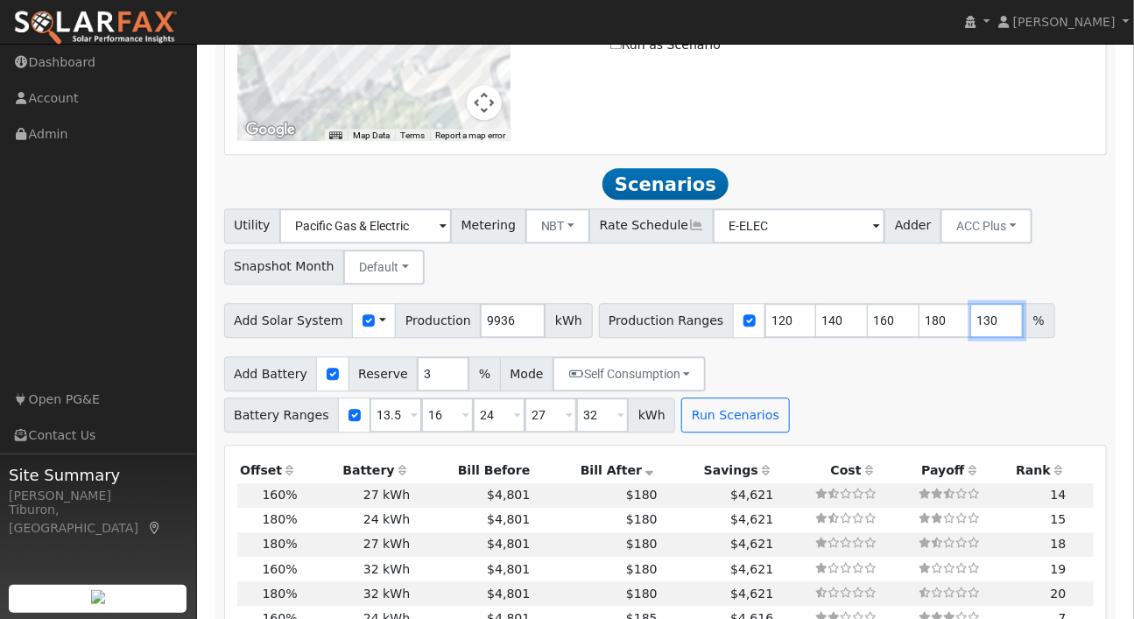
scroll to position [1339, 0]
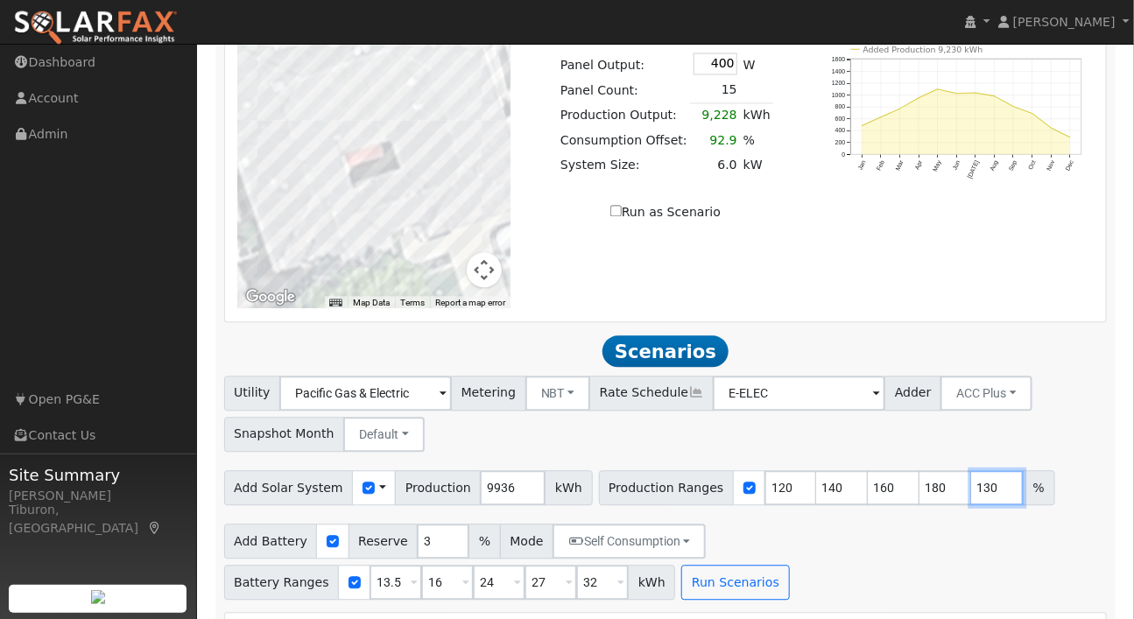
type input "130"
type input "140"
type input "160"
type input "180"
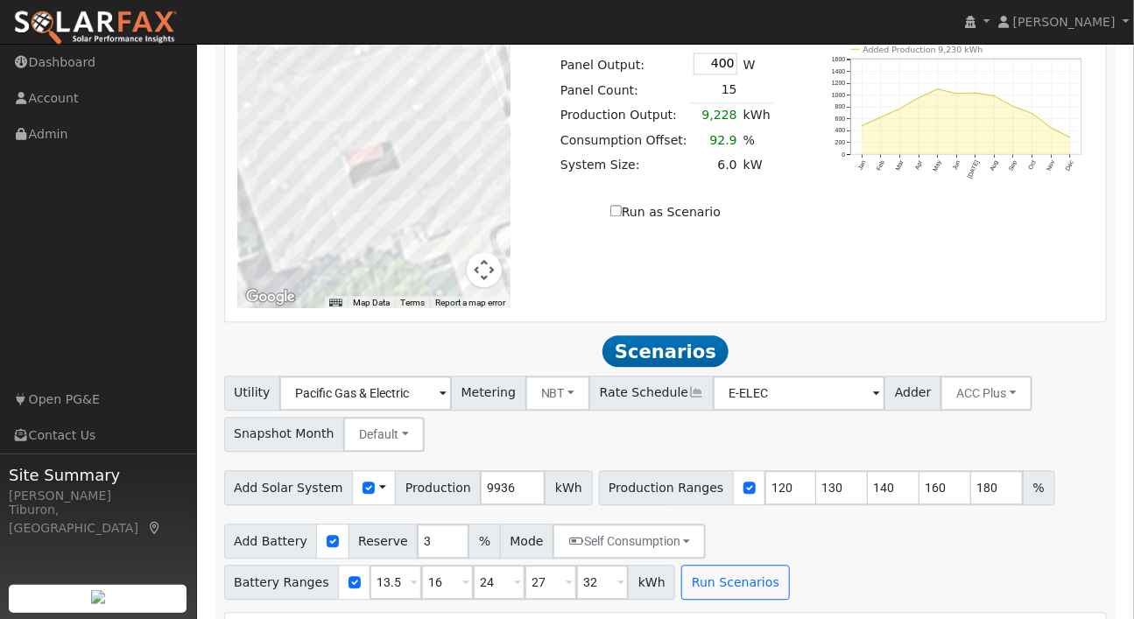
click at [795, 370] on div "Utility Pacific Gas & Electric Metering NBT NEM NBT Rate Schedule E-ELEC Adder …" at bounding box center [666, 411] width 890 height 82
drag, startPoint x: 771, startPoint y: 250, endPoint x: 731, endPoint y: 240, distance: 41.6
click at [734, 470] on div "Production Ranges 120 130 140 160 180 %" at bounding box center [827, 487] width 456 height 35
type input "130"
type input "140"
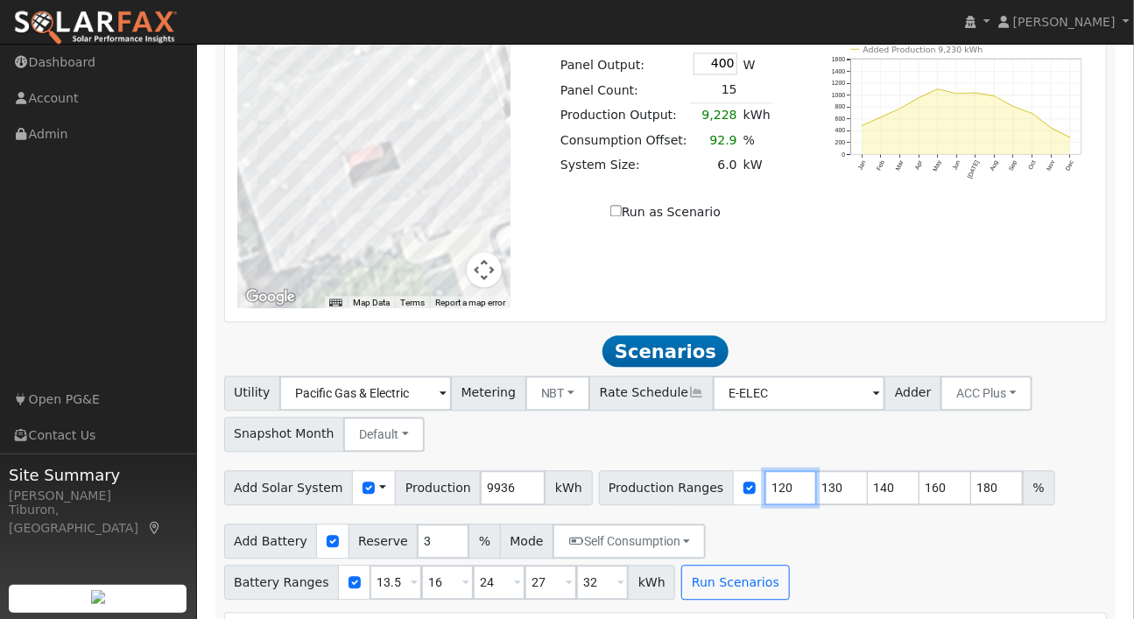
type input "160"
type input "180"
type input "130"
click at [743, 565] on button "Run Scenarios" at bounding box center [735, 582] width 108 height 35
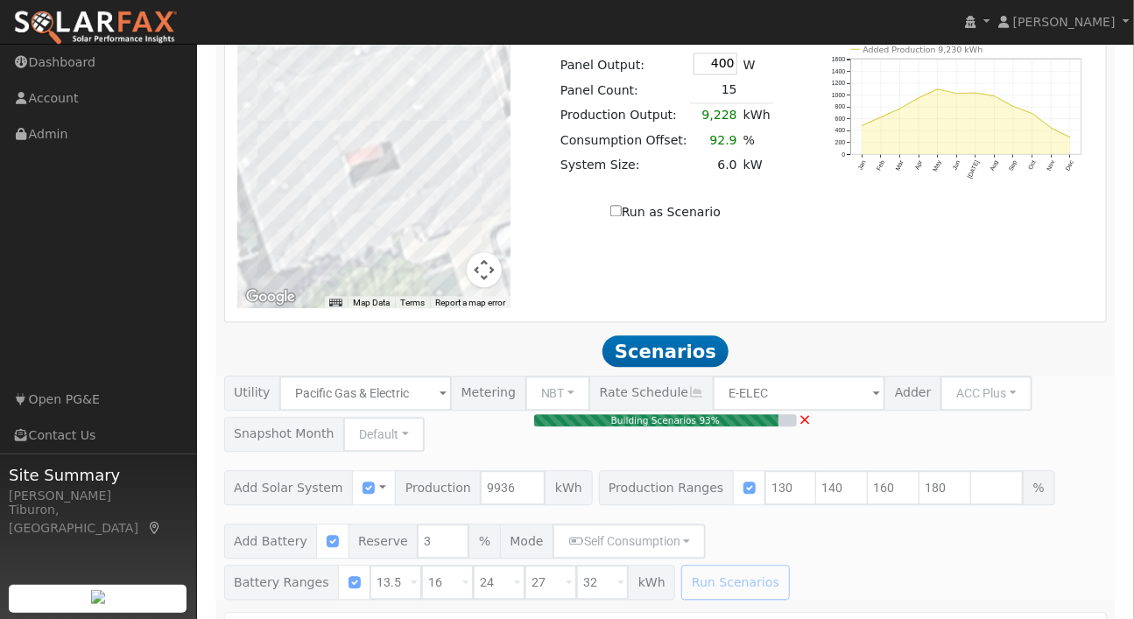
type input "9.3"
type input "$32,457"
type input "$15,497"
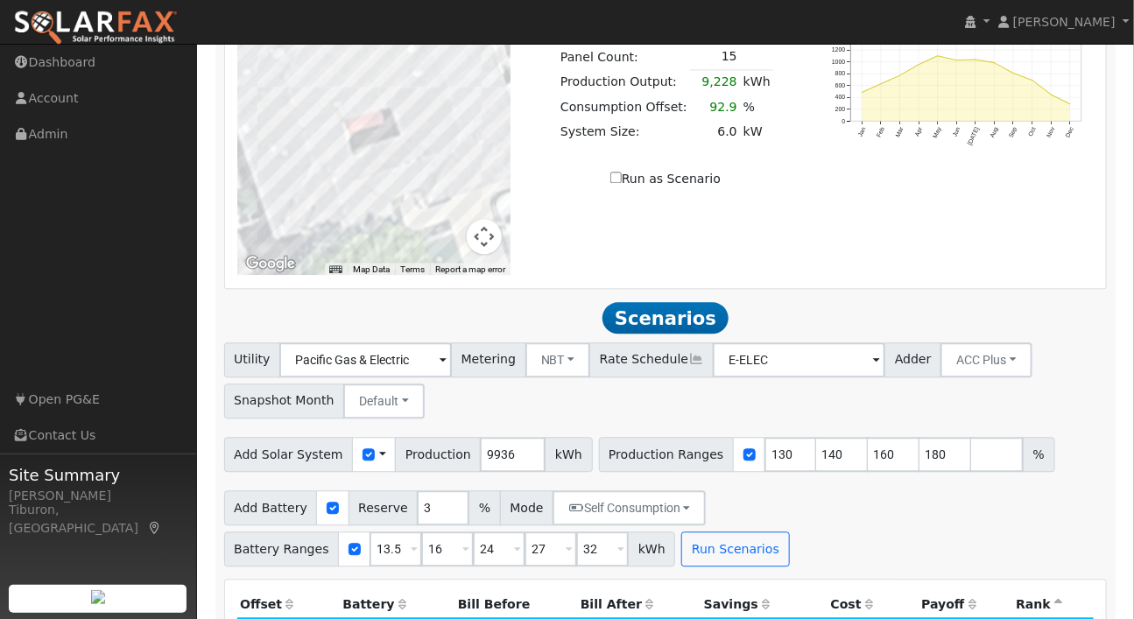
scroll to position [1382, 0]
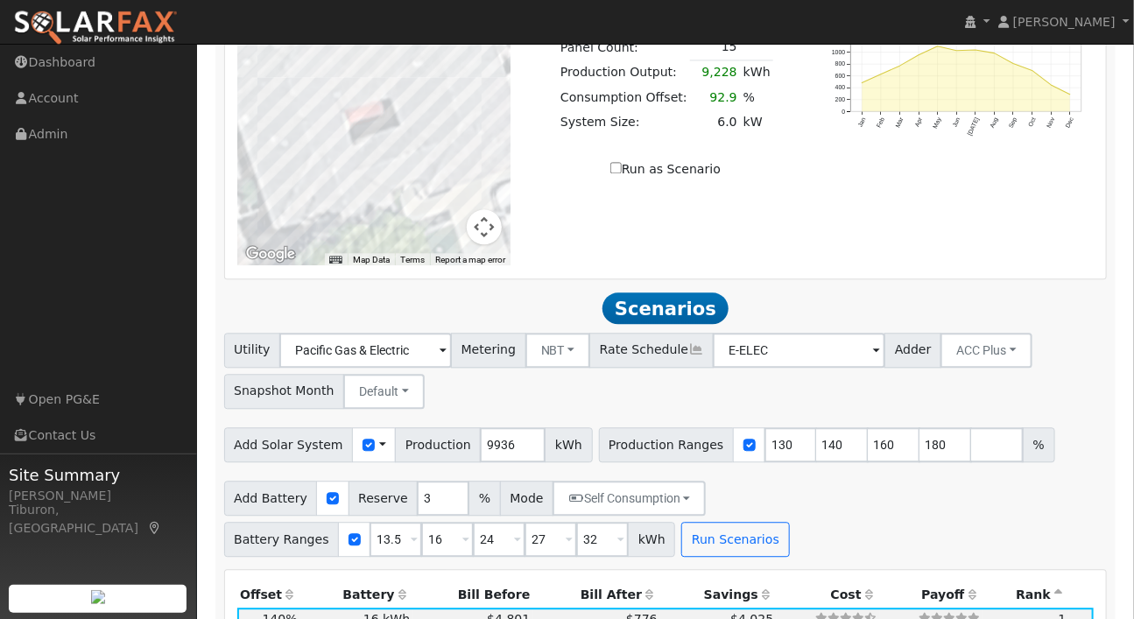
click at [598, 582] on th "Bill After" at bounding box center [596, 594] width 127 height 25
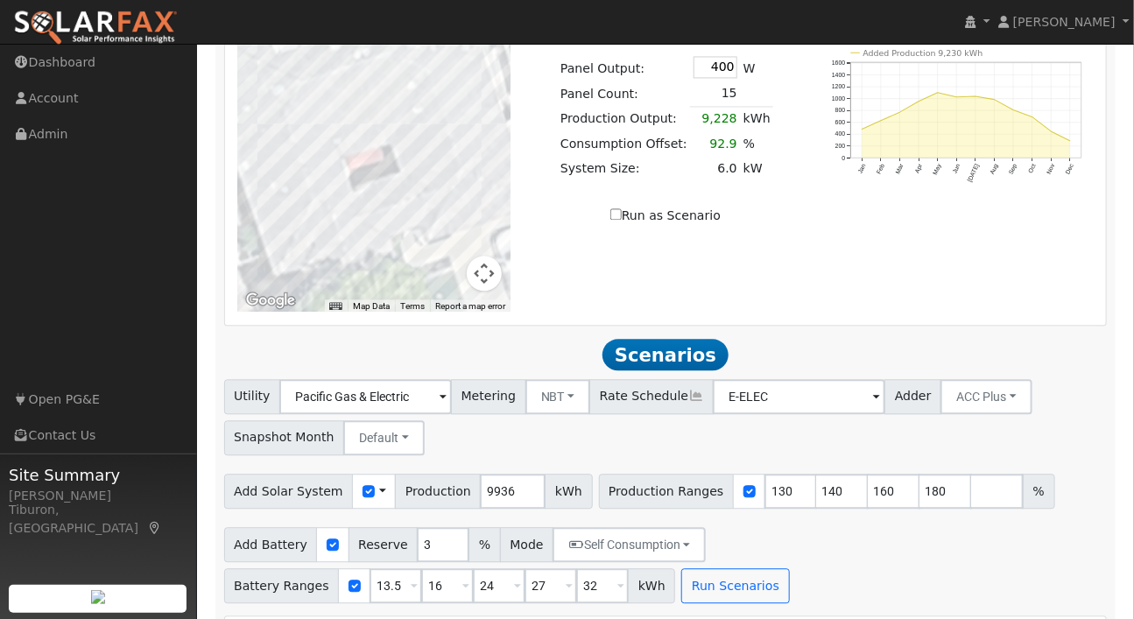
scroll to position [1276, 0]
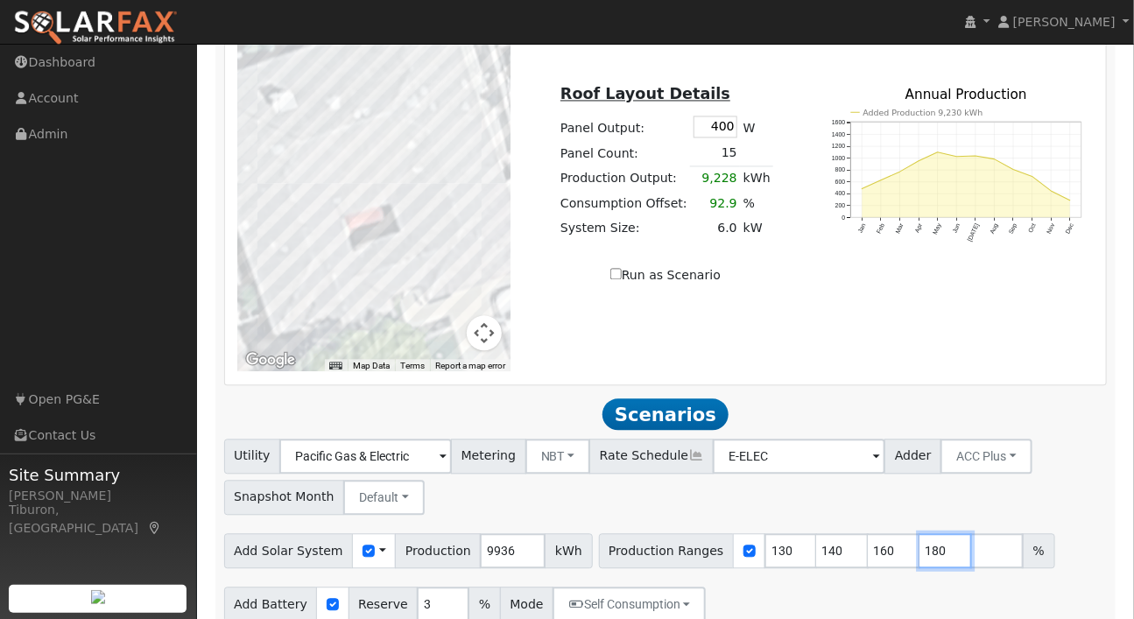
drag, startPoint x: 922, startPoint y: 313, endPoint x: 878, endPoint y: 312, distance: 43.8
click at [878, 533] on div "Production Ranges 130 140 160 180 %" at bounding box center [827, 550] width 456 height 35
drag, startPoint x: 820, startPoint y: 309, endPoint x: 790, endPoint y: 309, distance: 30.6
click at [790, 533] on div "Production Ranges 130 140 160 %" at bounding box center [801, 550] width 405 height 35
type input "160"
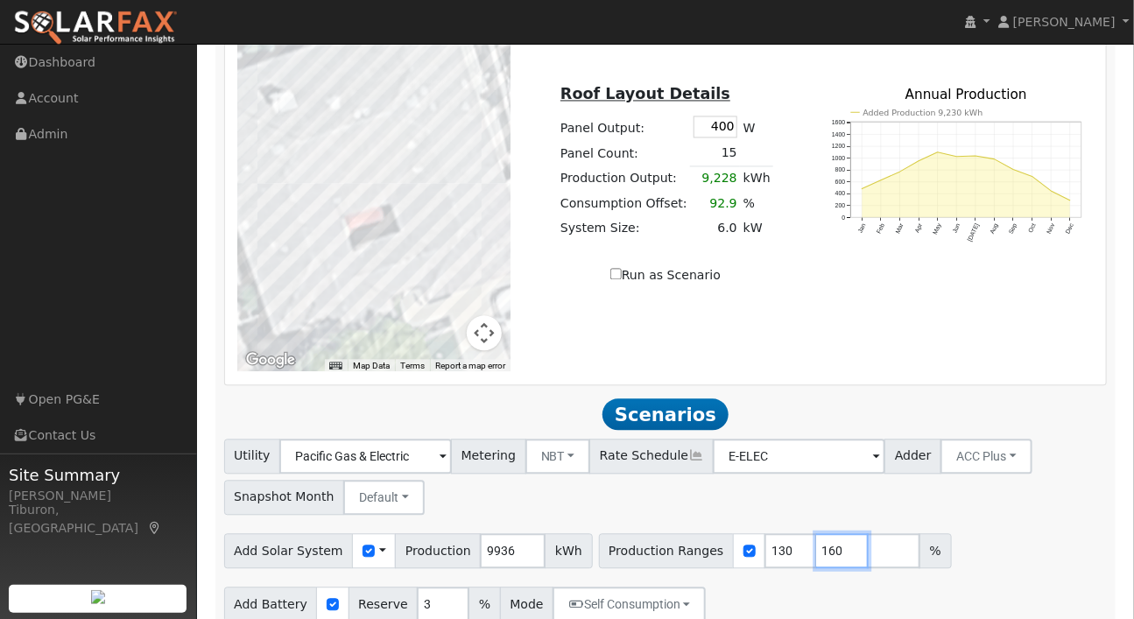
type input "160"
drag, startPoint x: 592, startPoint y: 408, endPoint x: 563, endPoint y: 405, distance: 29.1
drag, startPoint x: 392, startPoint y: 409, endPoint x: 333, endPoint y: 404, distance: 59.8
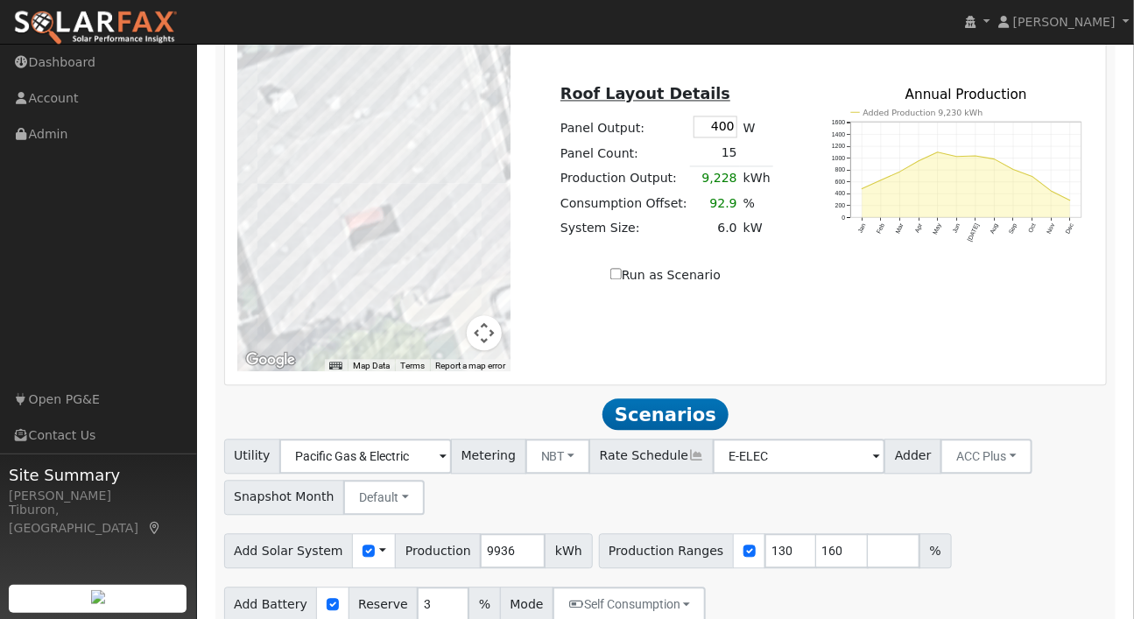
type input "16"
type input "24"
type input "27"
type input "16"
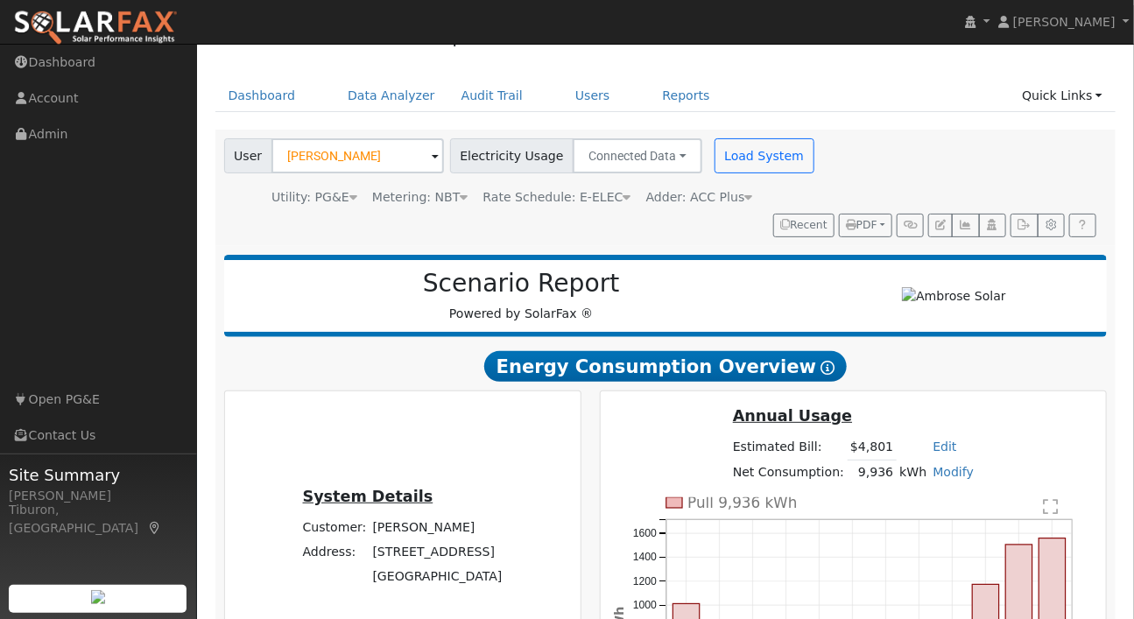
scroll to position [0, 0]
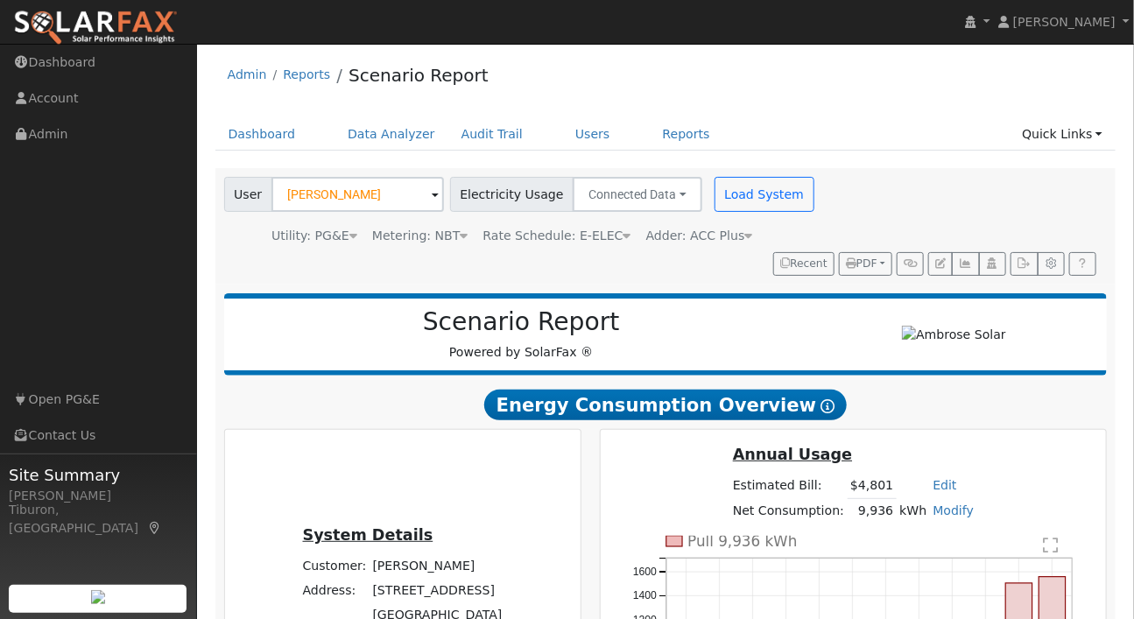
type input "8.6"
type input "$30,140"
type input "$14,802"
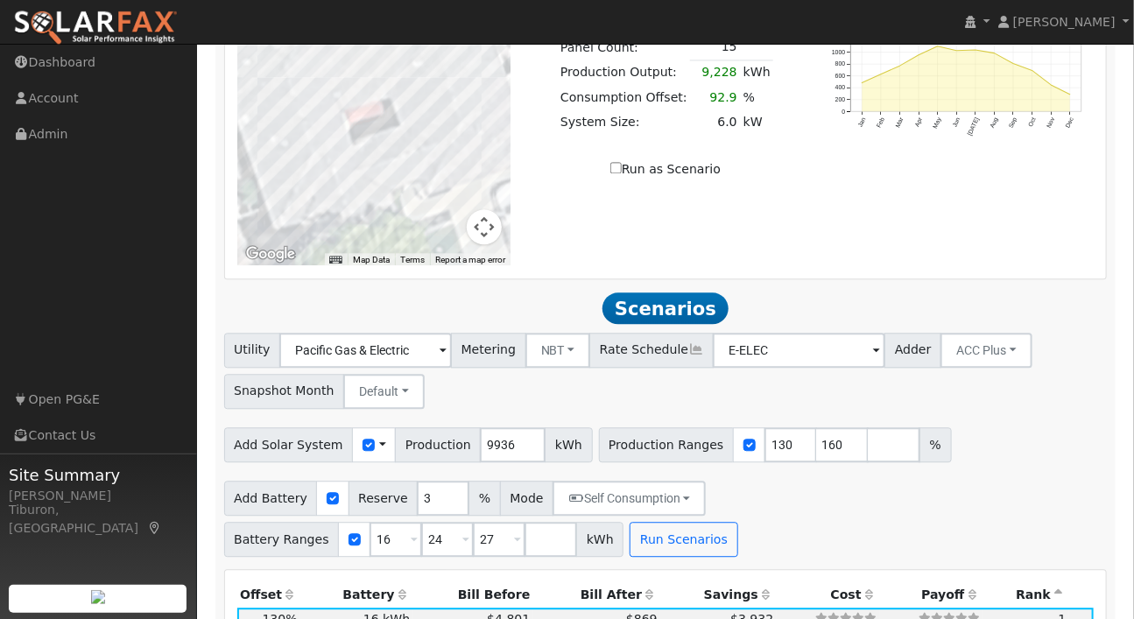
scroll to position [1412, 0]
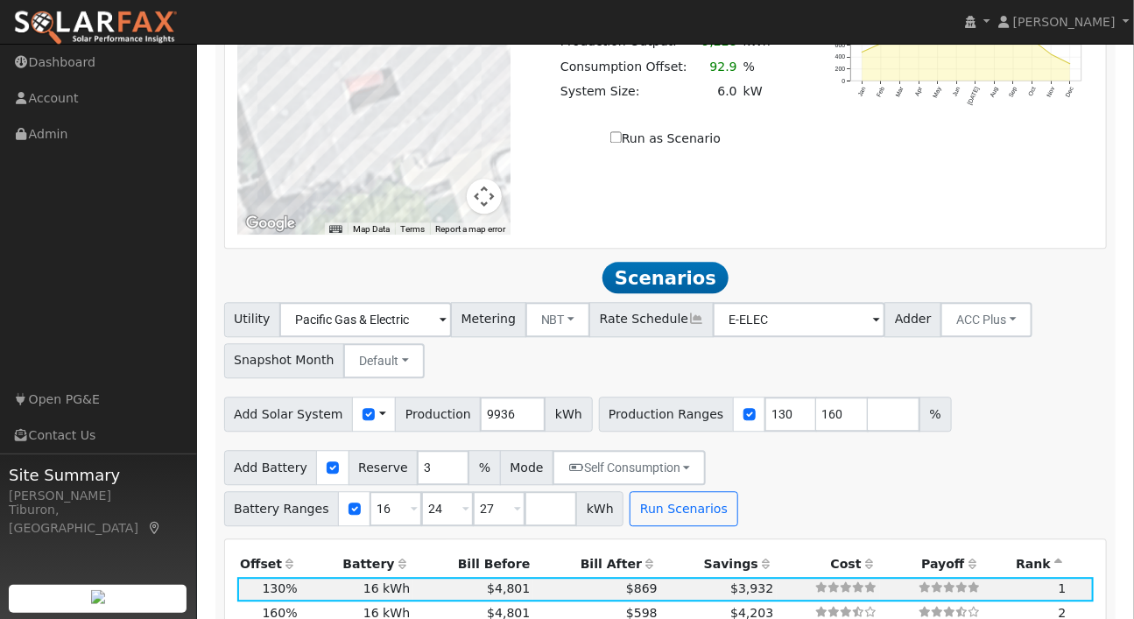
click at [604, 552] on th "Bill After" at bounding box center [596, 564] width 127 height 25
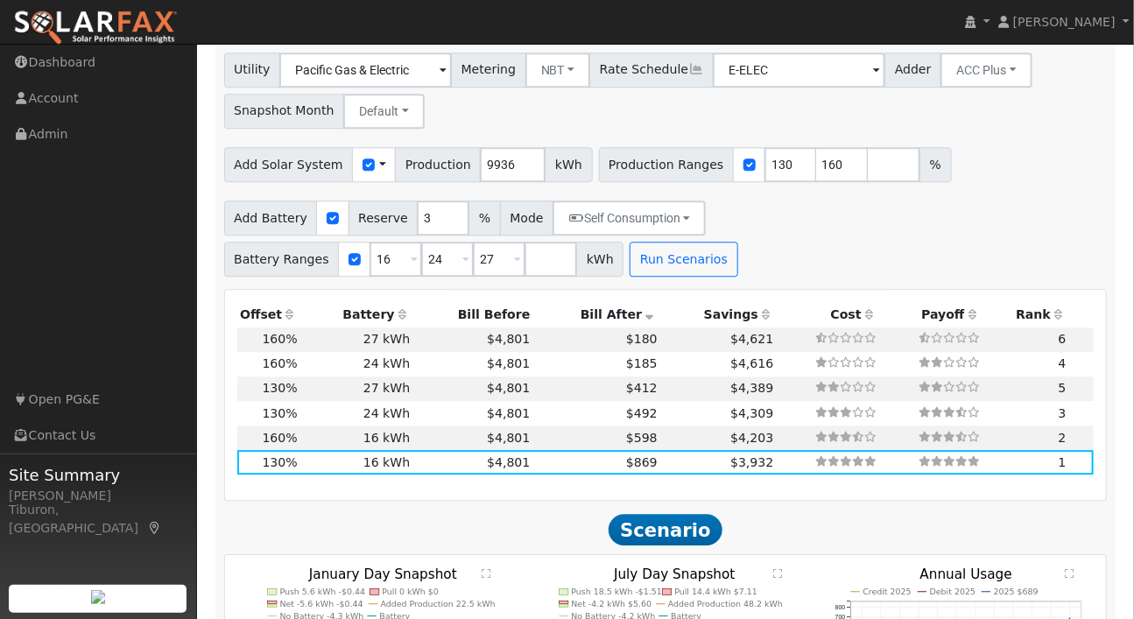
scroll to position [1582, 0]
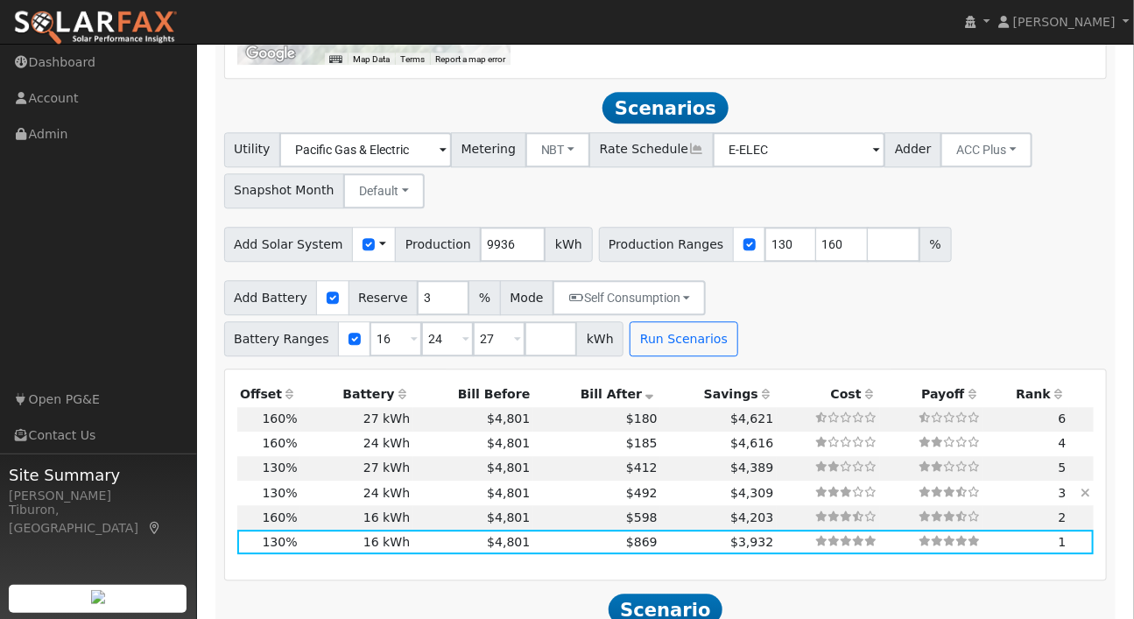
click at [600, 481] on td "$492" at bounding box center [596, 493] width 127 height 25
type input "$28,800"
type input "$17,682"
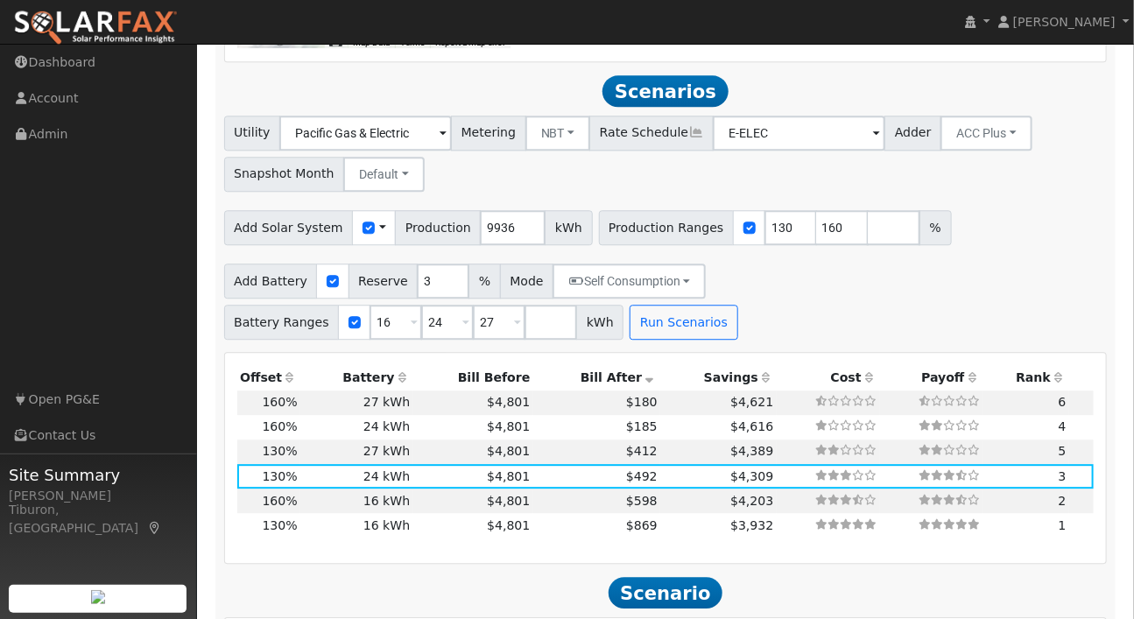
scroll to position [1613, 0]
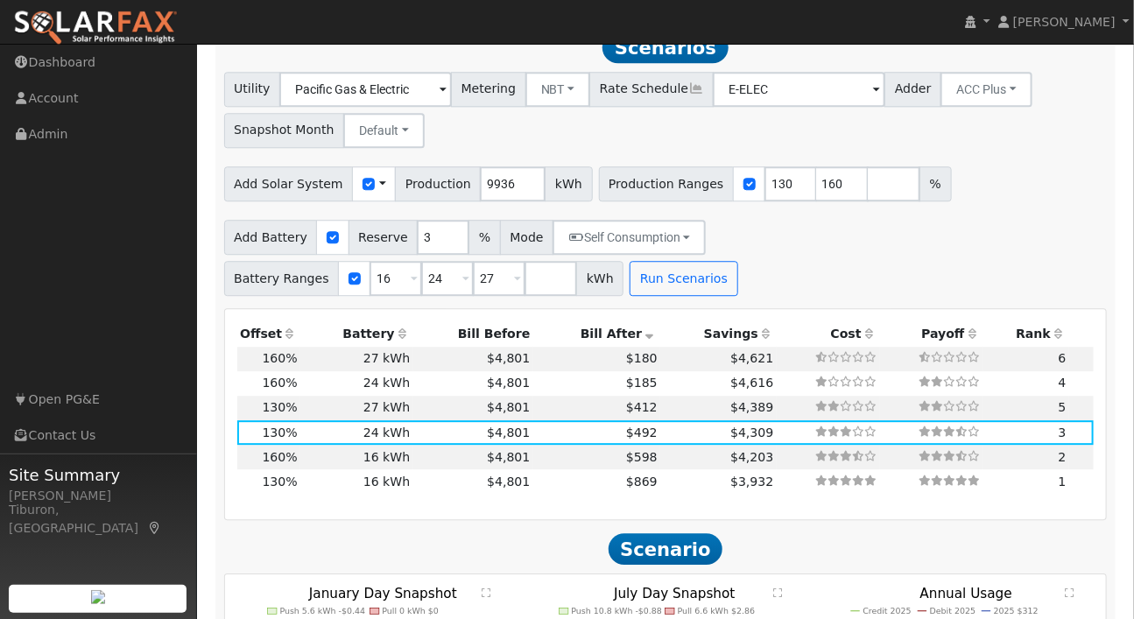
scroll to position [1678, 0]
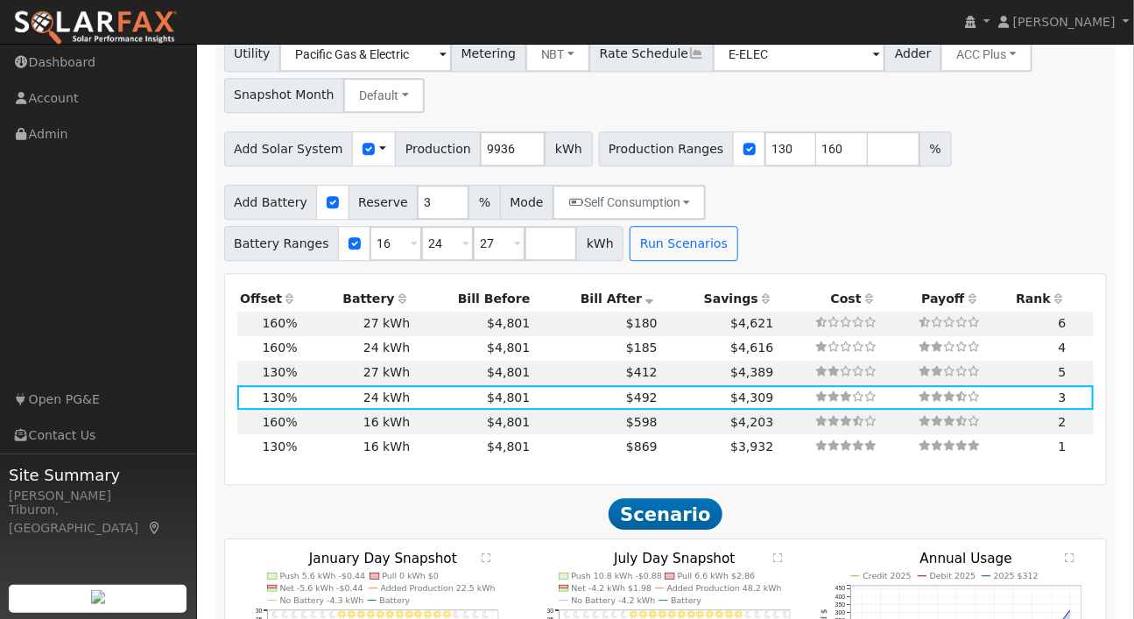
checkbox input "true"
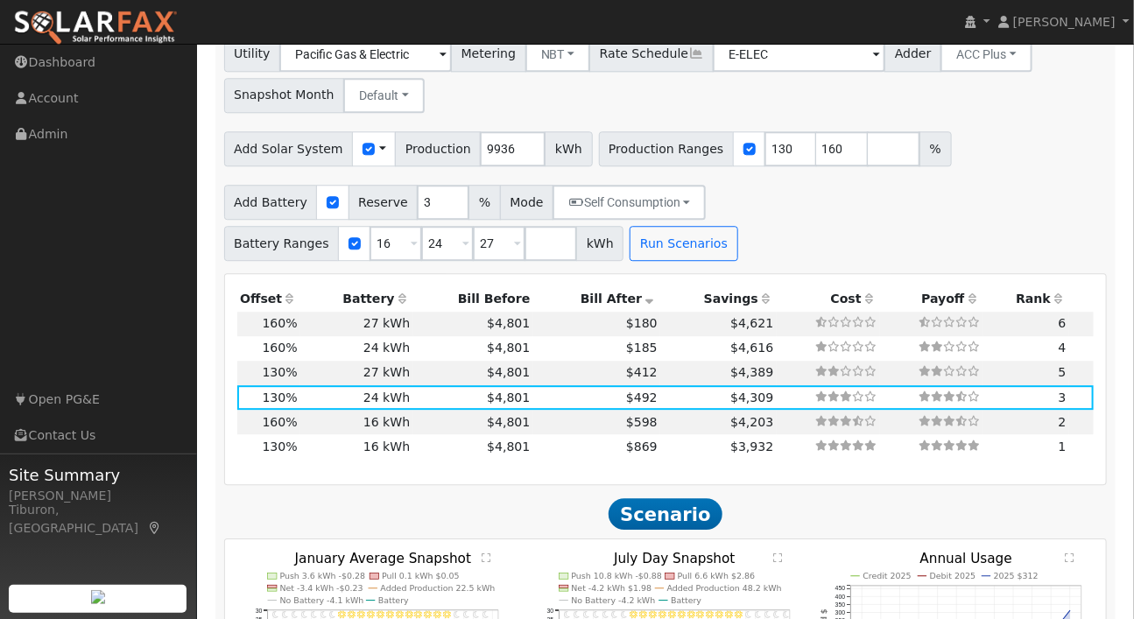
click at [486, 553] on text "" at bounding box center [486, 558] width 9 height 11
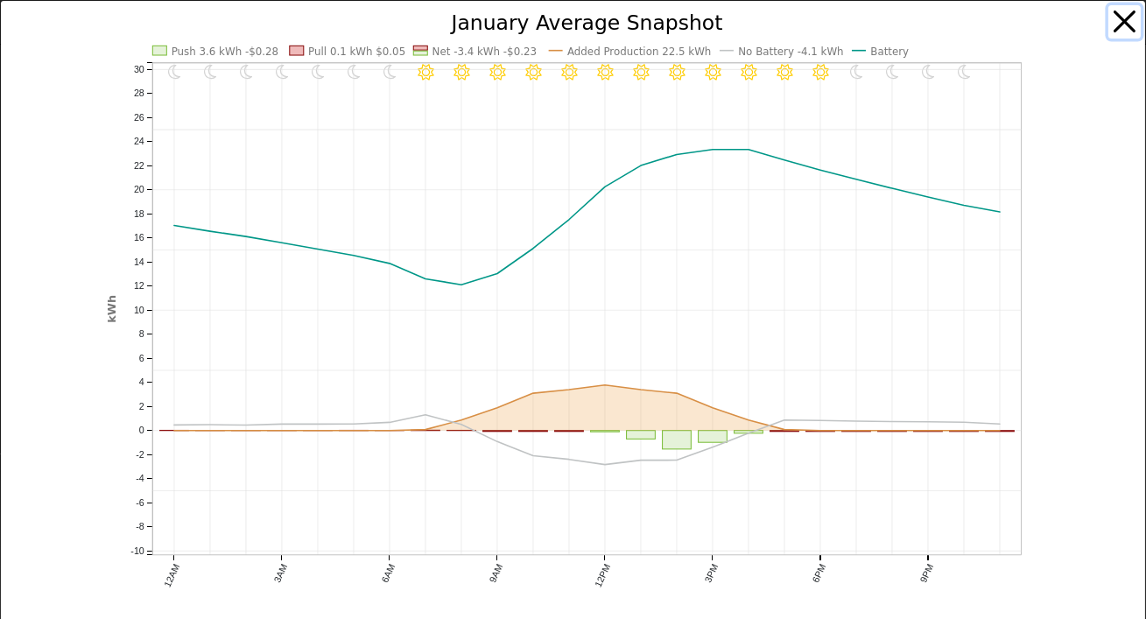
click at [1115, 23] on button "button" at bounding box center [1125, 21] width 33 height 33
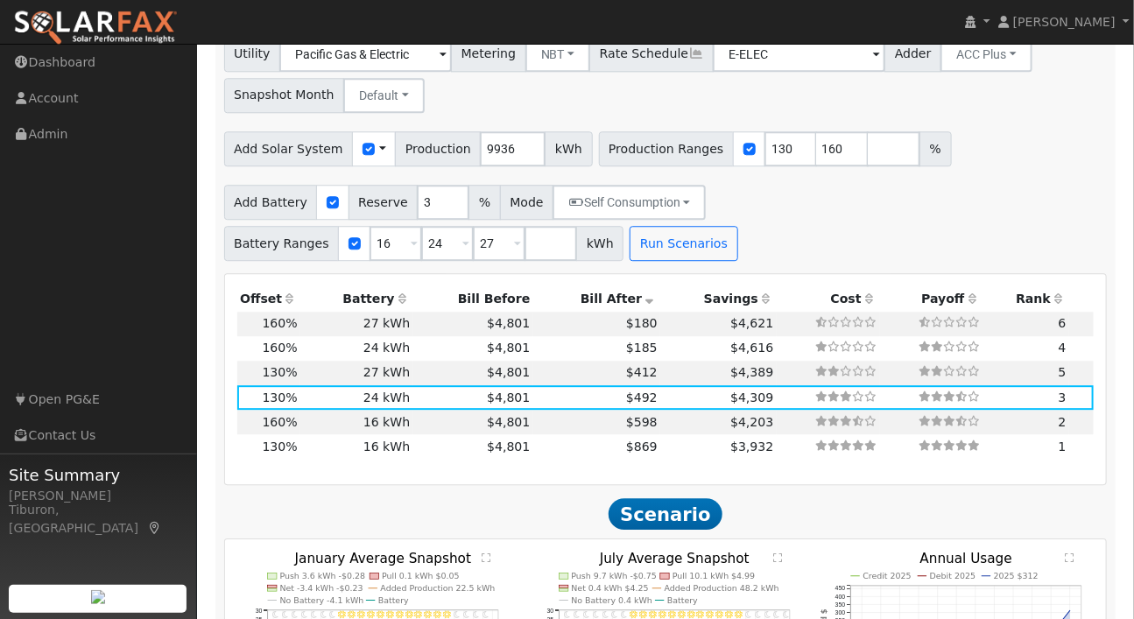
click at [776, 553] on text "" at bounding box center [777, 558] width 9 height 11
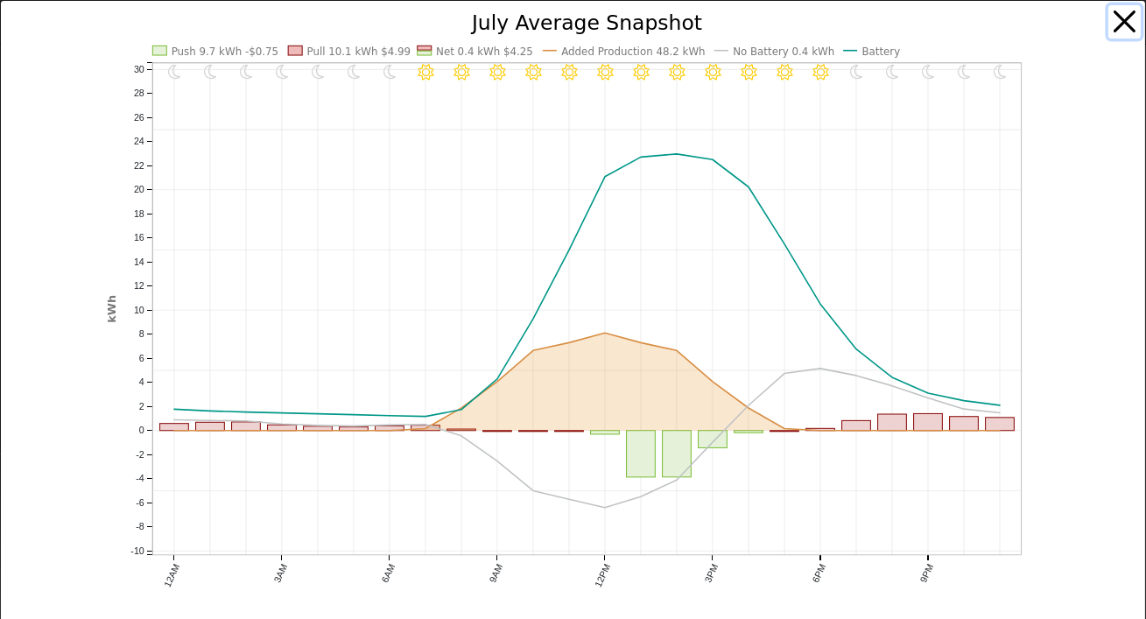
click at [1121, 18] on button "button" at bounding box center [1125, 21] width 33 height 33
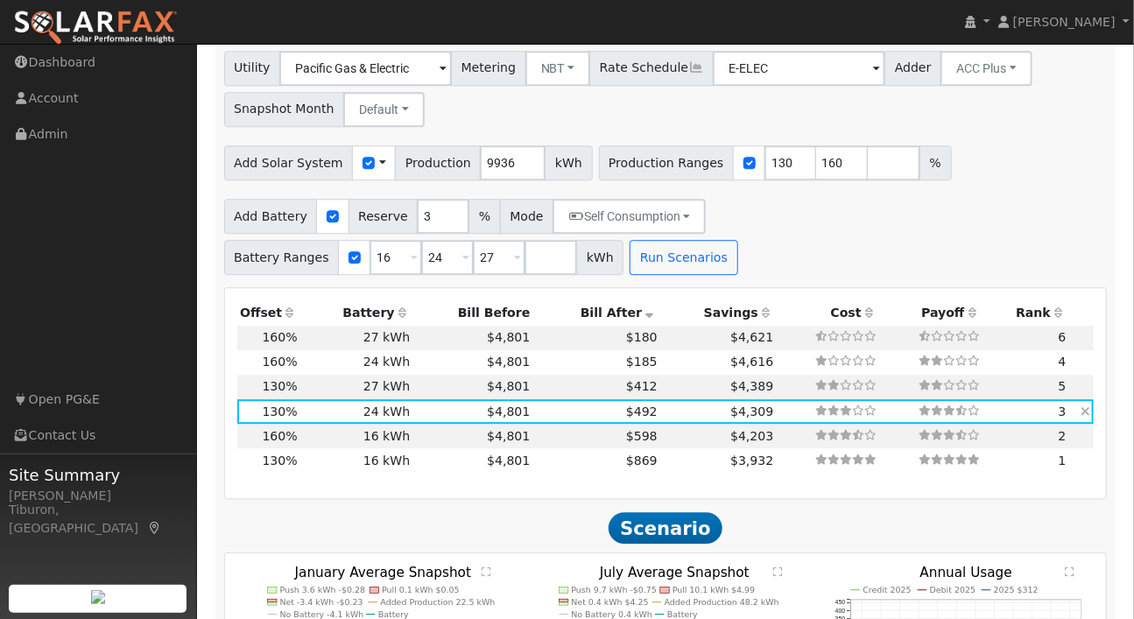
scroll to position [1646, 0]
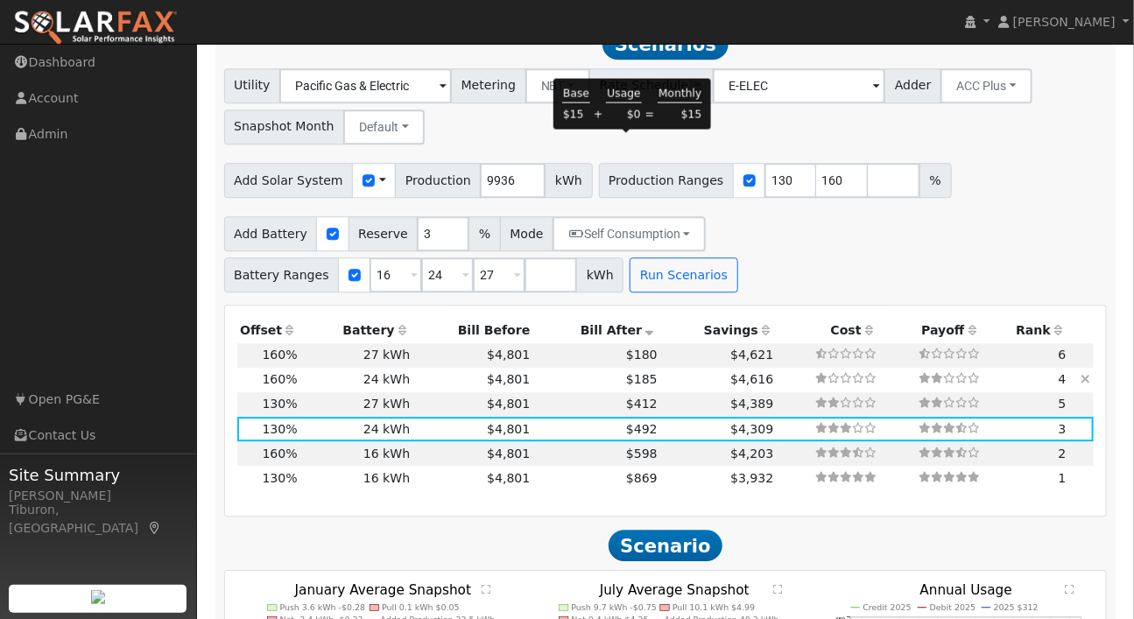
click at [635, 372] on span "$185" at bounding box center [642, 379] width 32 height 14
type input "10.6"
type input "$37,095"
type input "$19,769"
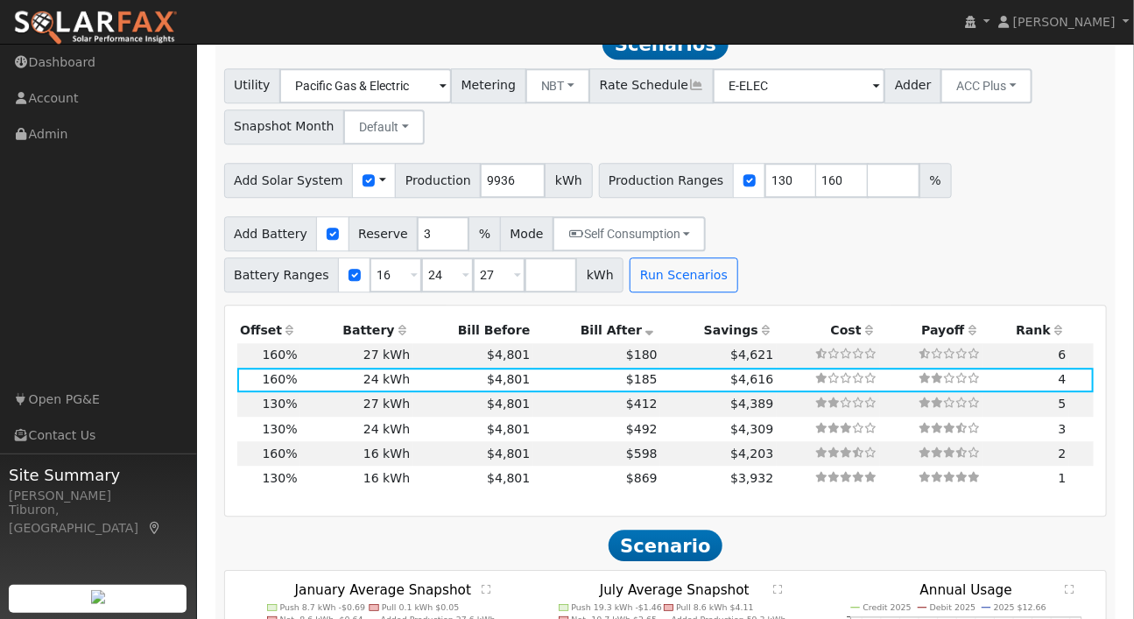
click at [487, 584] on text "" at bounding box center [486, 589] width 9 height 11
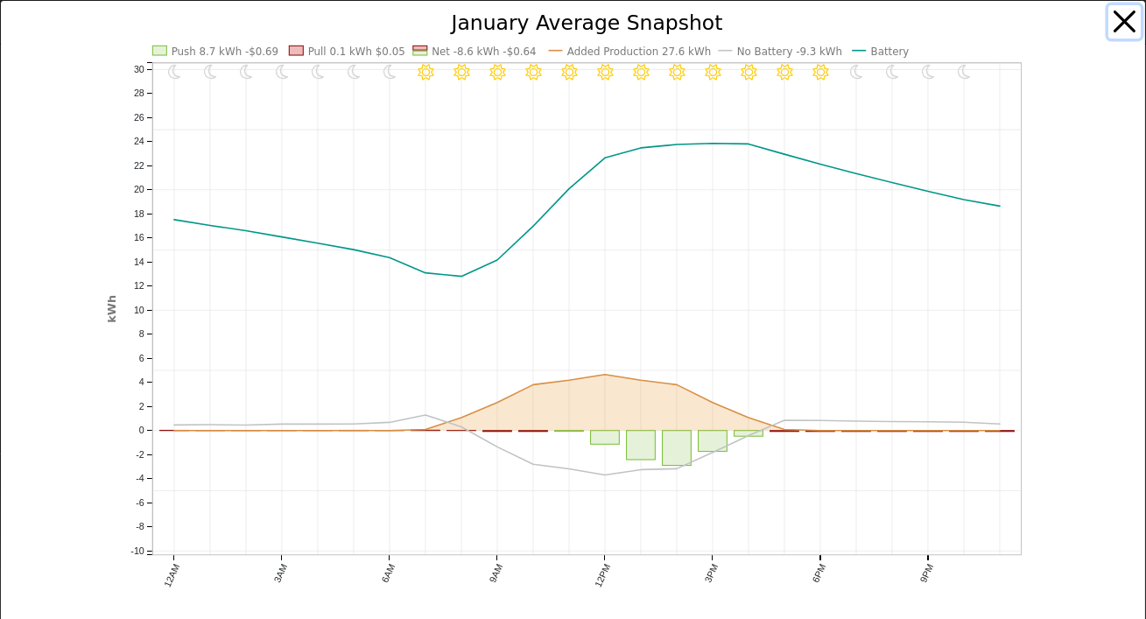
click at [1110, 19] on button "button" at bounding box center [1125, 21] width 33 height 33
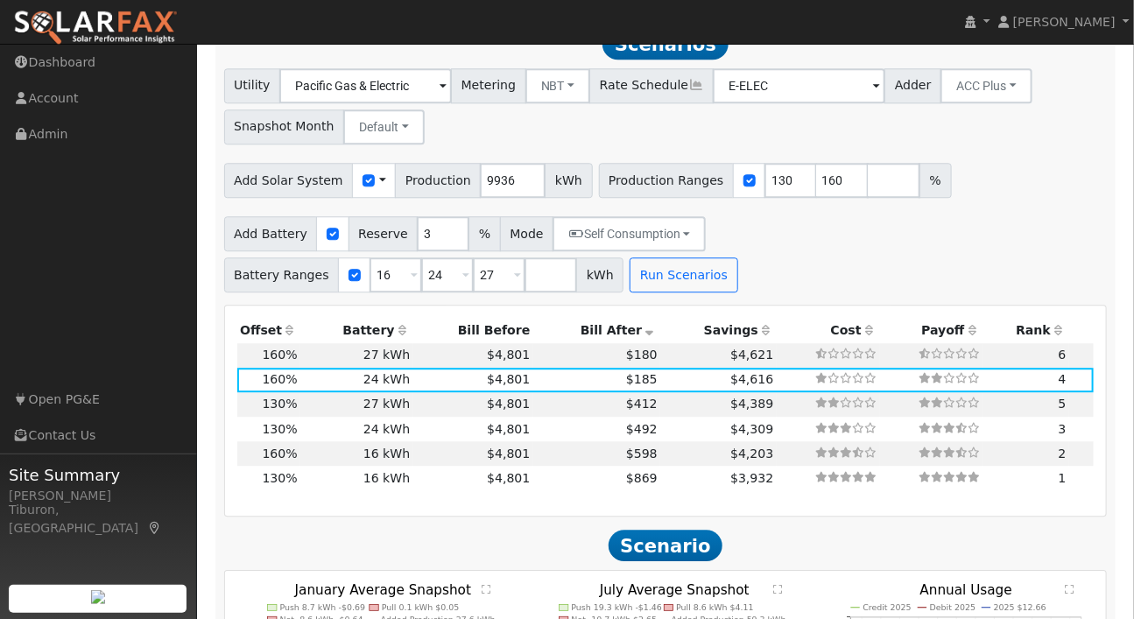
click at [778, 584] on text "" at bounding box center [777, 589] width 9 height 11
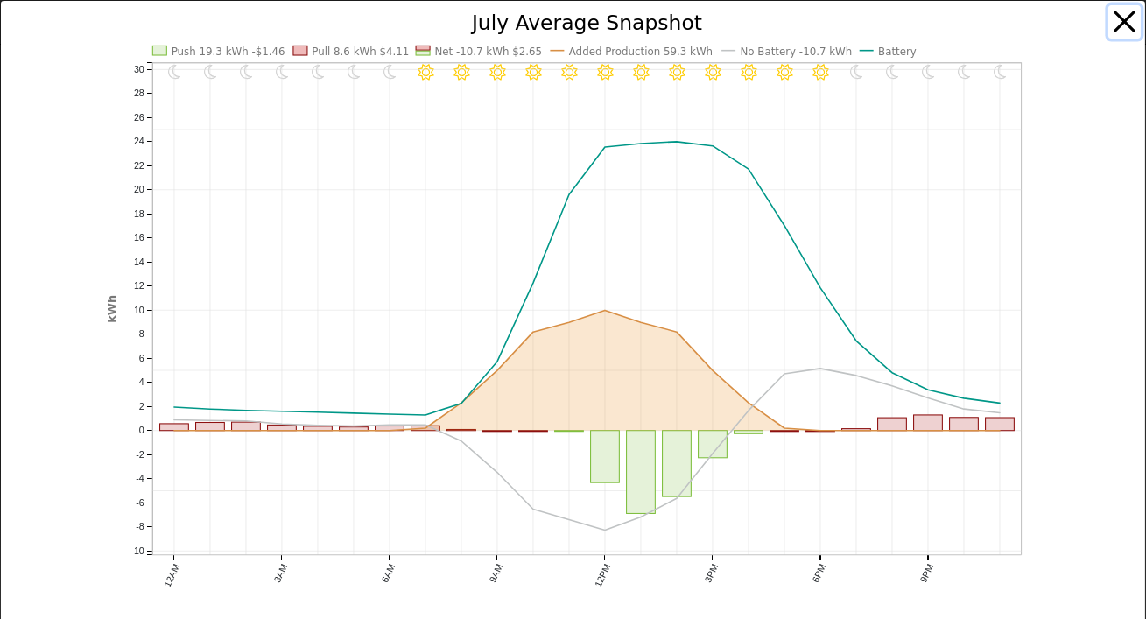
click at [1116, 21] on button "button" at bounding box center [1125, 21] width 33 height 33
